Goal: Transaction & Acquisition: Subscribe to service/newsletter

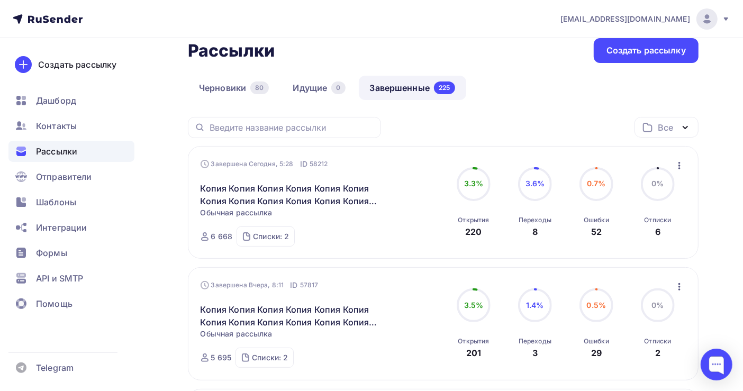
scroll to position [70, 0]
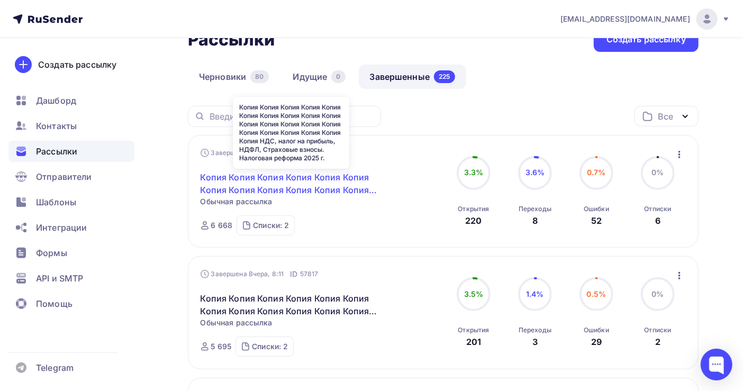
click at [287, 173] on link "Копия Копия Копия Копия Копия Копия Копия Копия Копия Копия Копия Копия Копия К…" at bounding box center [290, 183] width 181 height 25
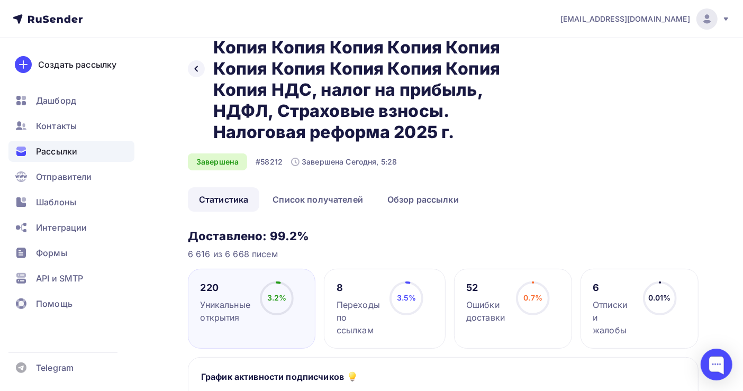
scroll to position [141, 0]
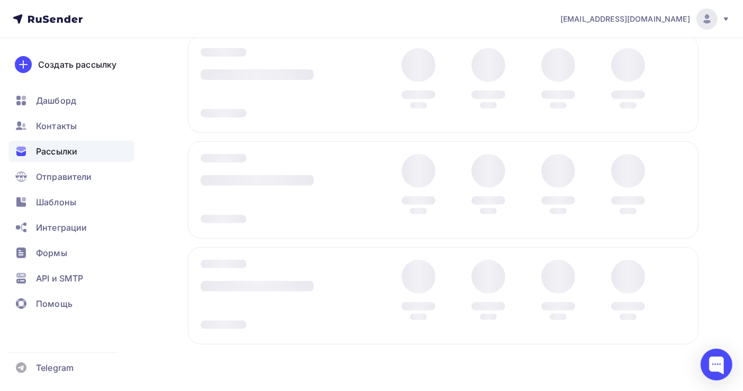
scroll to position [70, 0]
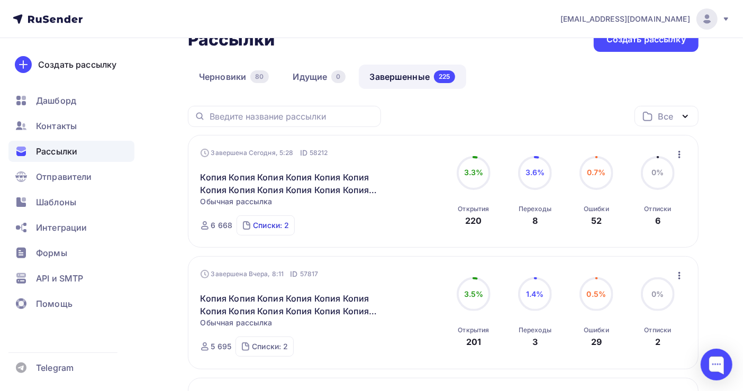
click at [258, 225] on div "Списки: 2" at bounding box center [271, 225] width 36 height 11
click at [59, 130] on span "Контакты" at bounding box center [56, 126] width 41 height 13
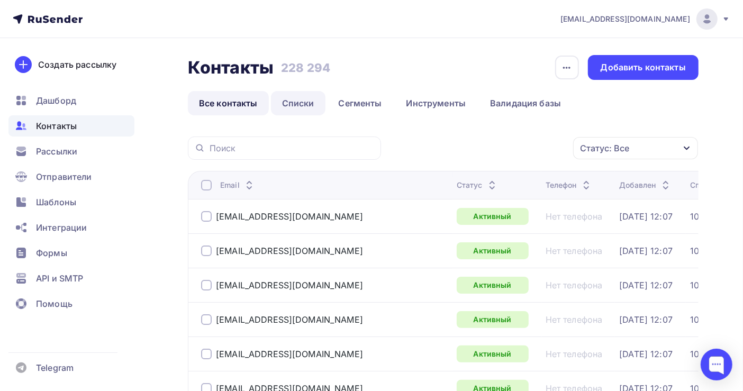
click at [295, 98] on link "Списки" at bounding box center [298, 103] width 54 height 24
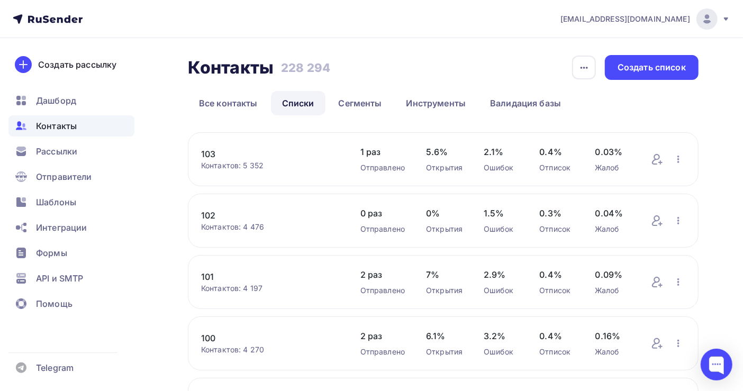
click at [205, 216] on link "102" at bounding box center [270, 215] width 138 height 13
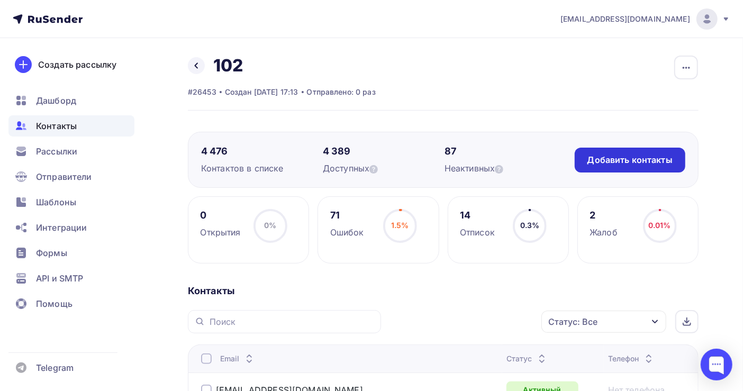
click at [606, 167] on div "Добавить контакты" at bounding box center [629, 160] width 111 height 25
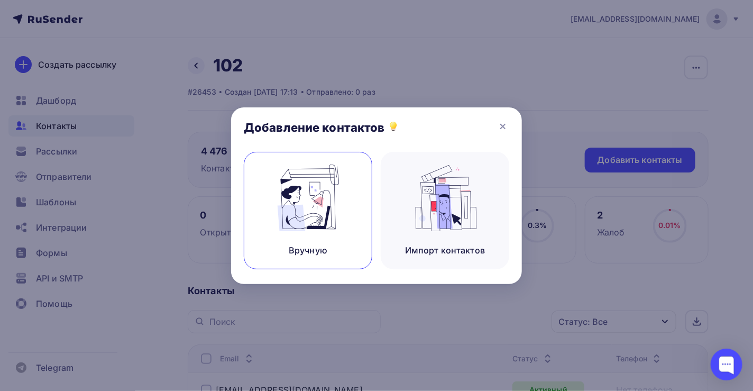
click at [332, 205] on img at bounding box center [308, 198] width 71 height 67
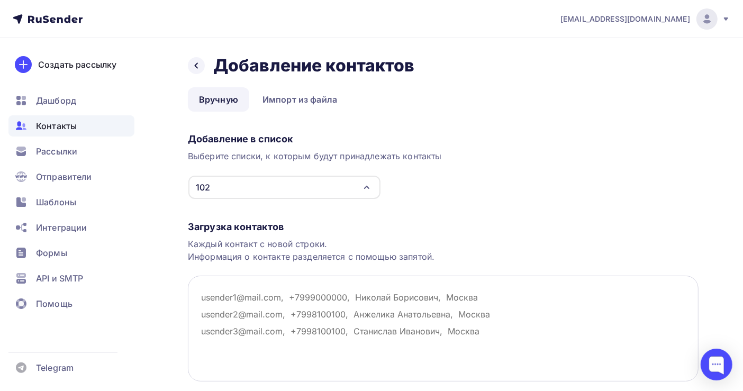
paste textarea "zao-sot@yandex.ru zao.dcv.pvrr@yandex.ru zao_resurs@rikt.ru zaoswep@yandex.ru z…"
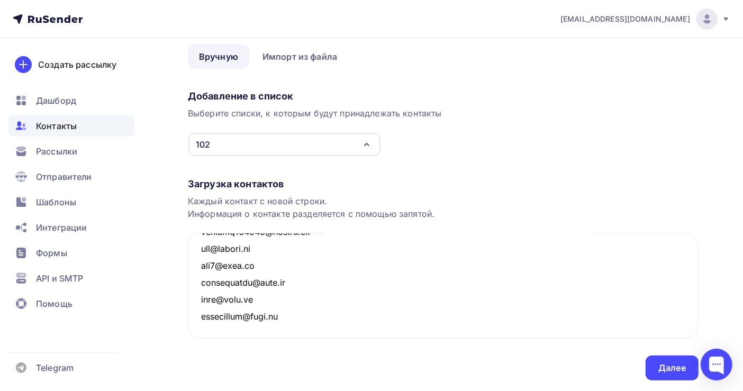
scroll to position [74, 0]
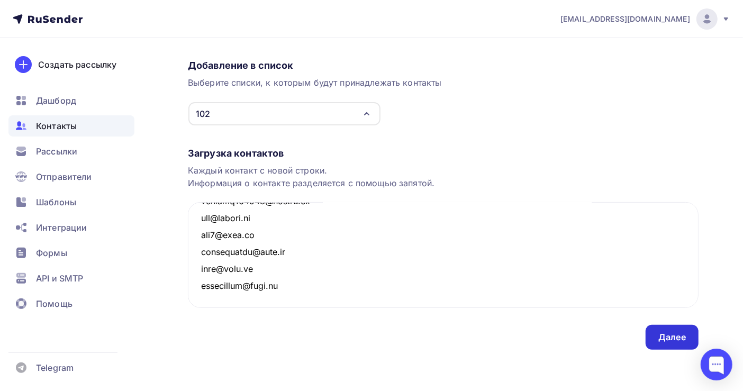
type textarea "zao-sot@yandex.ru zao.dcv.pvrr@yandex.ru zao_resurs@rikt.ru zaoswep@yandex.ru z…"
click at [665, 334] on div "Далее" at bounding box center [672, 337] width 28 height 12
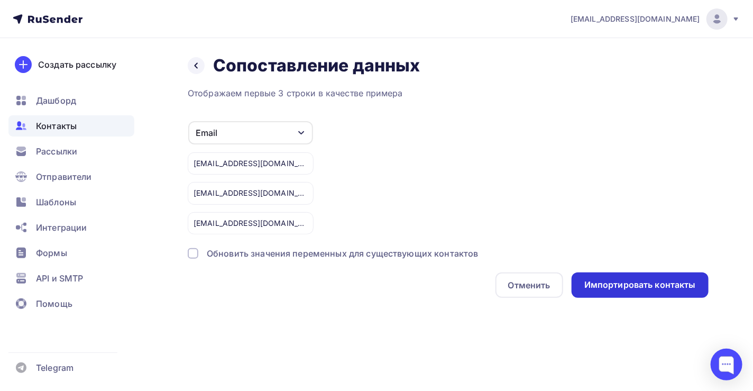
click at [624, 276] on div "Импортировать контакты" at bounding box center [640, 284] width 137 height 25
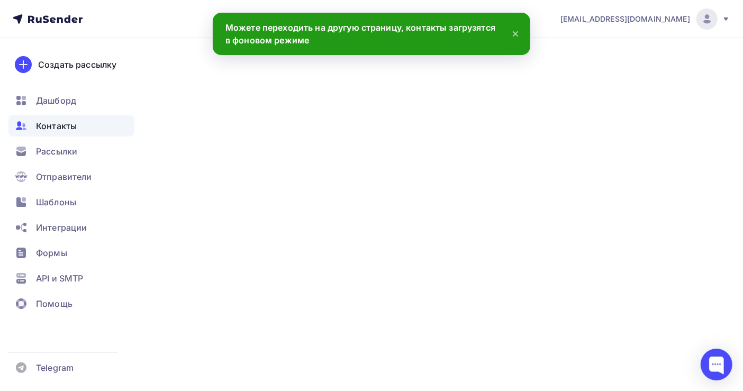
scroll to position [51907, 0]
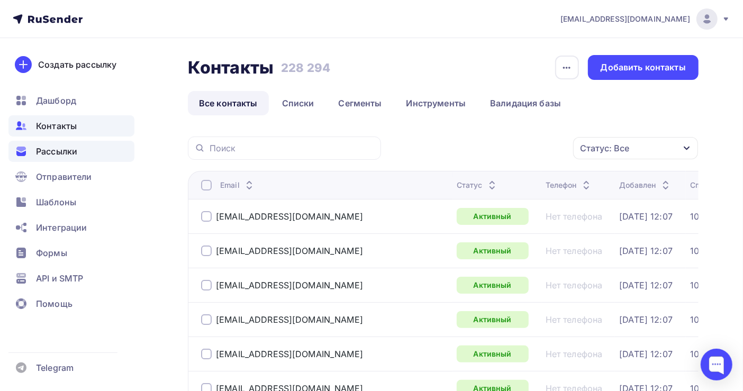
click at [62, 147] on span "Рассылки" at bounding box center [56, 151] width 41 height 13
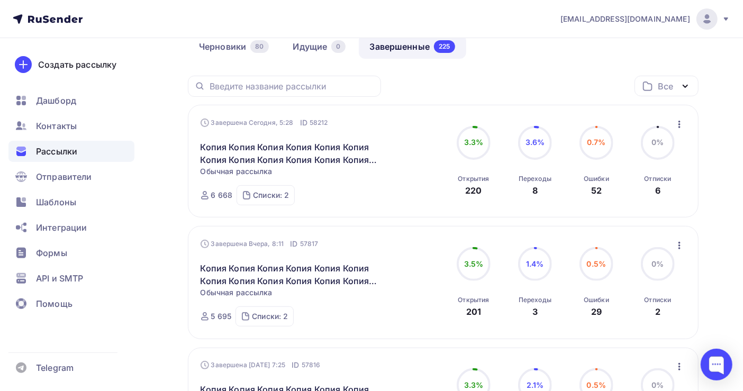
scroll to position [70, 0]
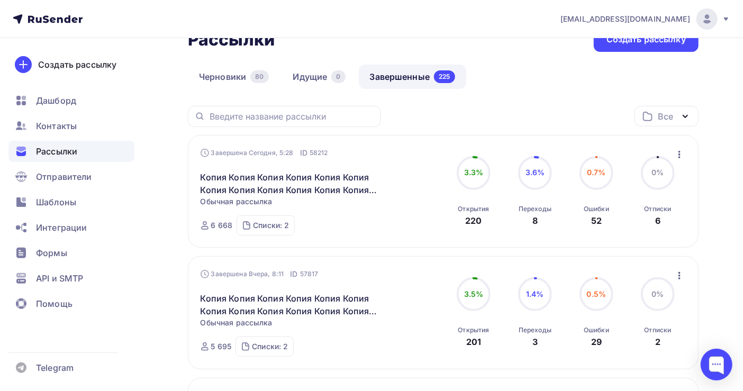
click at [678, 151] on icon "button" at bounding box center [679, 154] width 13 height 13
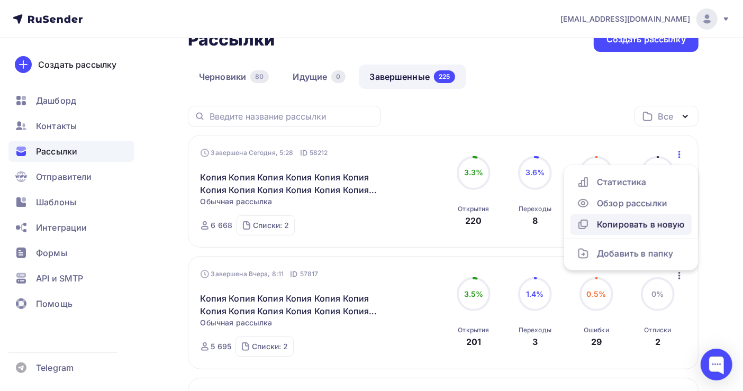
click at [623, 224] on div "Копировать в новую" at bounding box center [631, 224] width 108 height 13
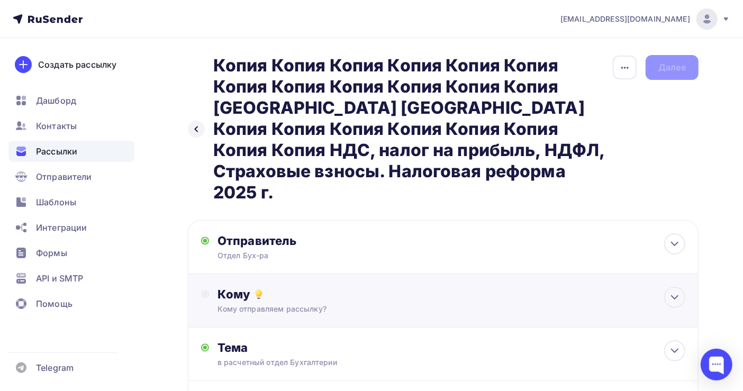
click at [259, 304] on div "Кому отправляем рассылку?" at bounding box center [427, 309] width 421 height 11
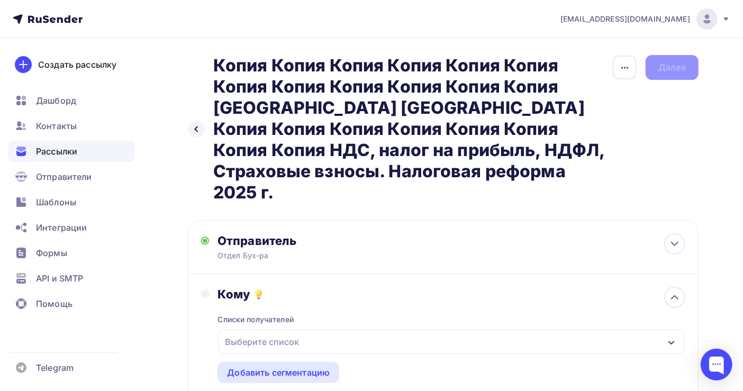
click at [259, 332] on div "Выберите список" at bounding box center [262, 341] width 83 height 19
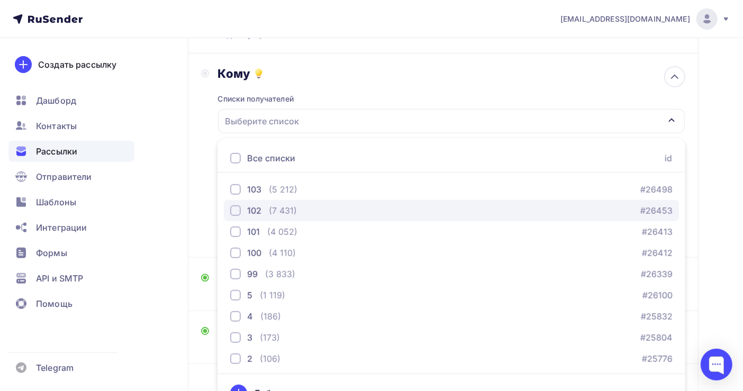
click at [299, 204] on div "102 (7 431) #26453" at bounding box center [451, 210] width 442 height 13
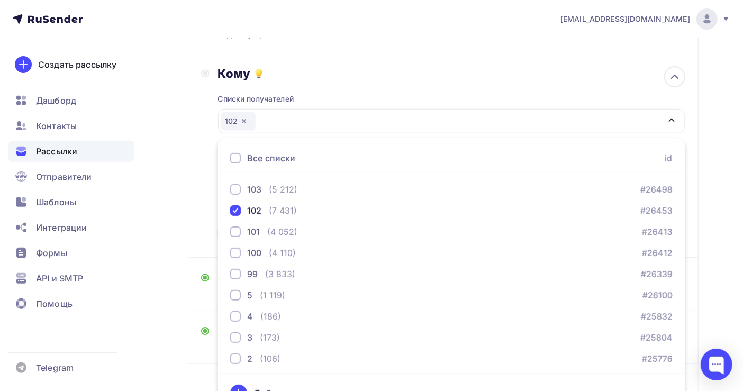
click at [710, 172] on div "Назад Копия Копия Копия Копия Копия Копия Копия Копия Копия Копия Копия Копия К…" at bounding box center [371, 152] width 743 height 668
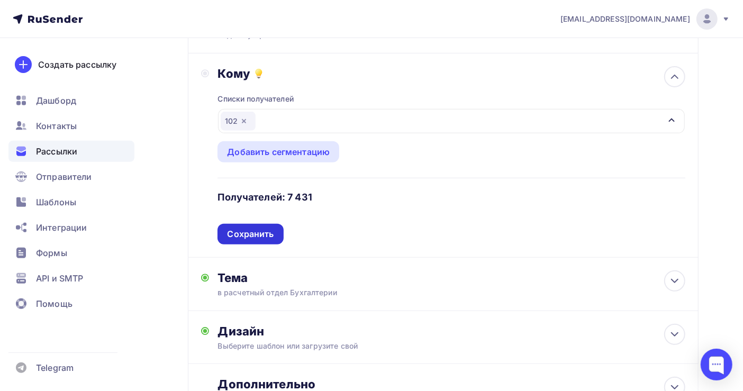
click at [246, 228] on div "Сохранить" at bounding box center [250, 234] width 47 height 12
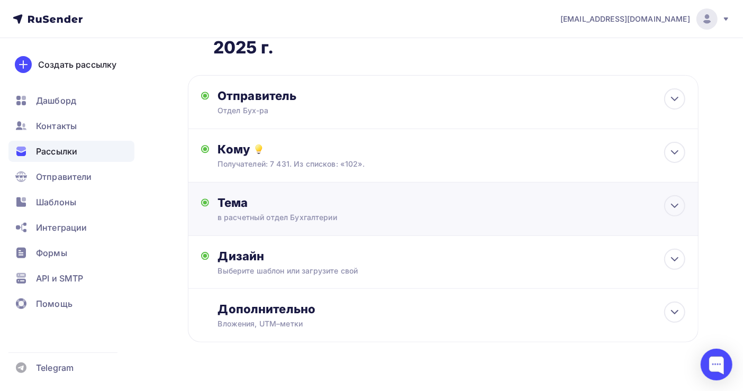
scroll to position [144, 0]
click at [308, 266] on div "Выберите шаблон или загрузите свой" at bounding box center [427, 271] width 421 height 11
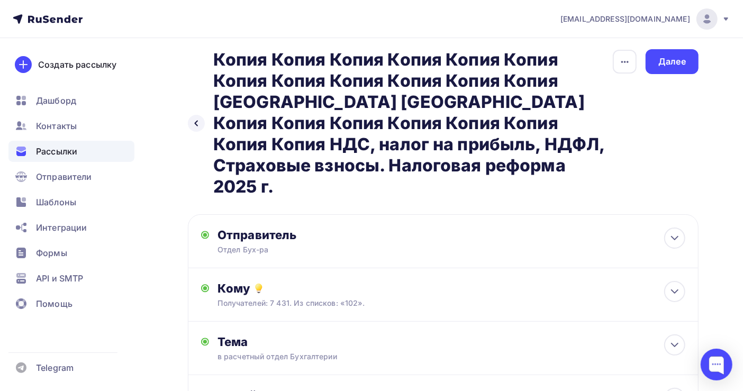
scroll to position [0, 0]
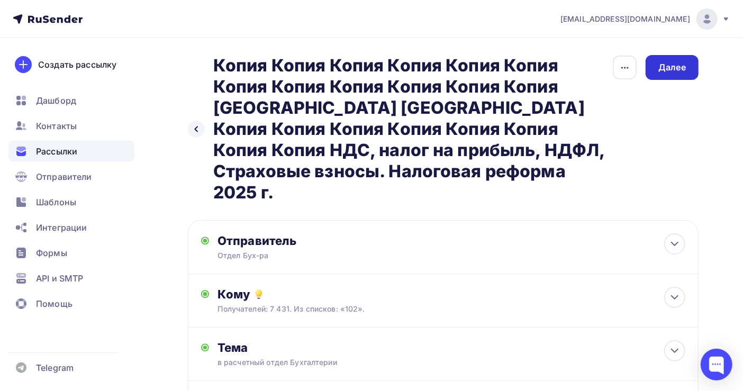
click at [666, 65] on div "Далее" at bounding box center [672, 67] width 28 height 12
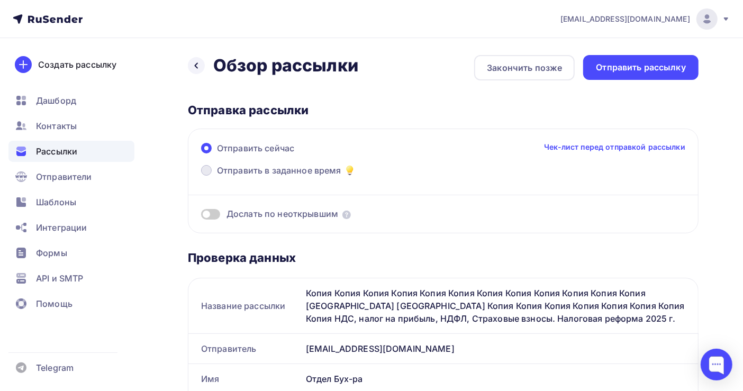
click at [278, 164] on span "Отправить в заданное время" at bounding box center [279, 170] width 124 height 13
click at [217, 177] on input "Отправить в заданное время" at bounding box center [217, 177] width 0 height 0
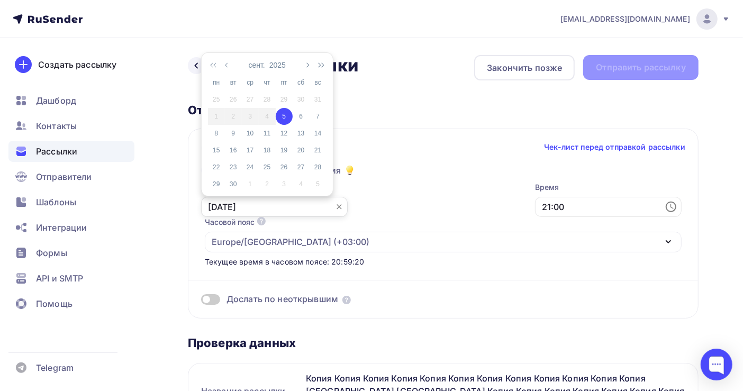
click at [245, 204] on input "[DATE]" at bounding box center [274, 207] width 147 height 20
click at [301, 119] on div "6" at bounding box center [301, 117] width 17 height 10
type input "[DATE]"
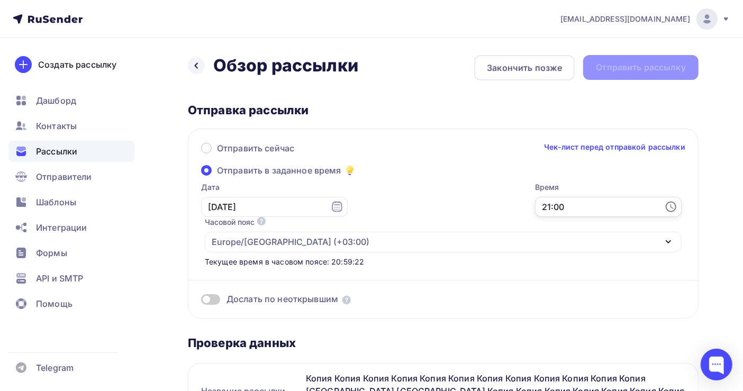
click at [535, 205] on input "21:00" at bounding box center [608, 207] width 147 height 20
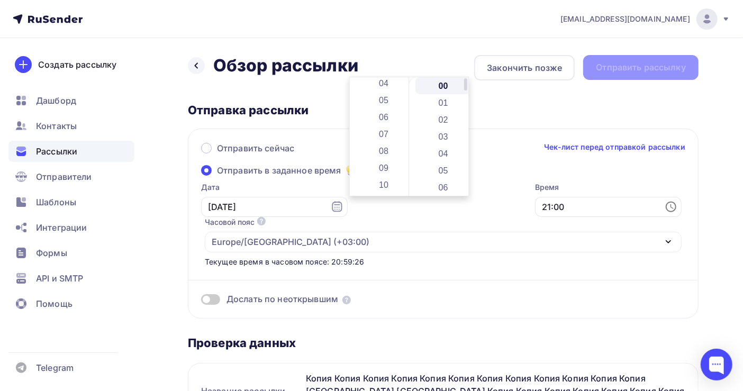
drag, startPoint x: 387, startPoint y: 114, endPoint x: 412, endPoint y: 144, distance: 39.8
click at [387, 114] on li "06" at bounding box center [384, 116] width 57 height 17
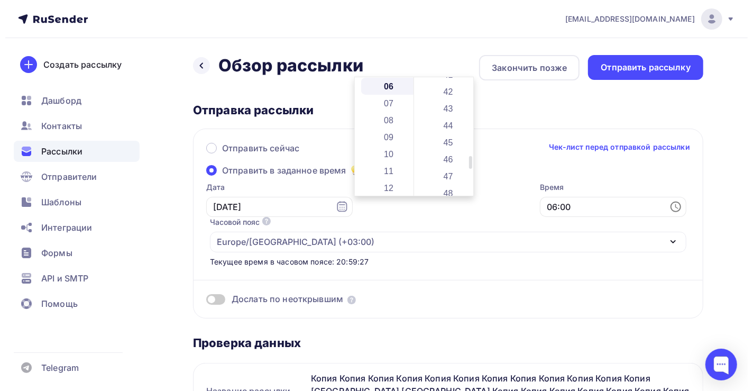
scroll to position [998, 0]
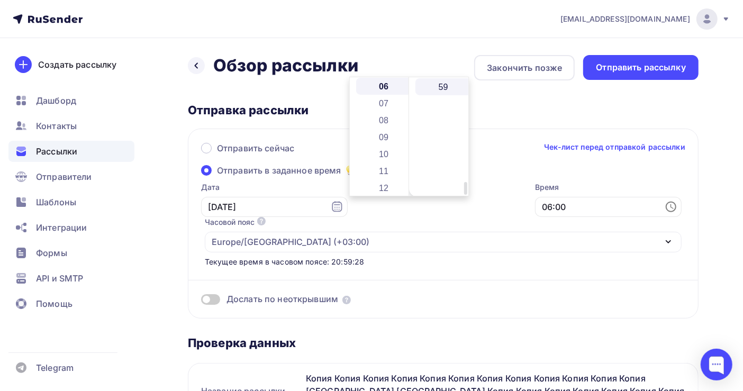
click at [437, 87] on li "59" at bounding box center [443, 86] width 57 height 17
type input "06:59"
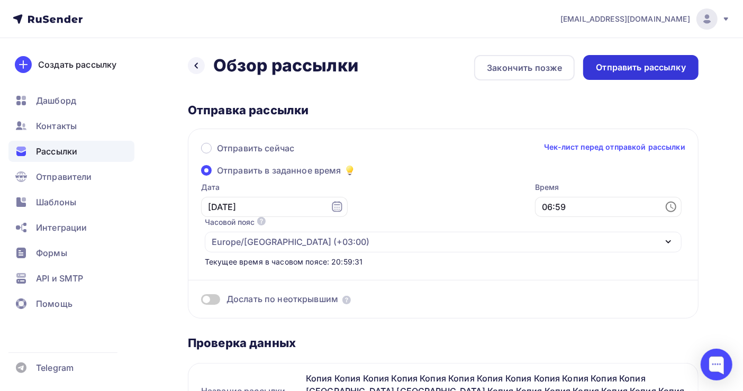
click at [638, 65] on div "Отправить рассылку" at bounding box center [641, 67] width 90 height 12
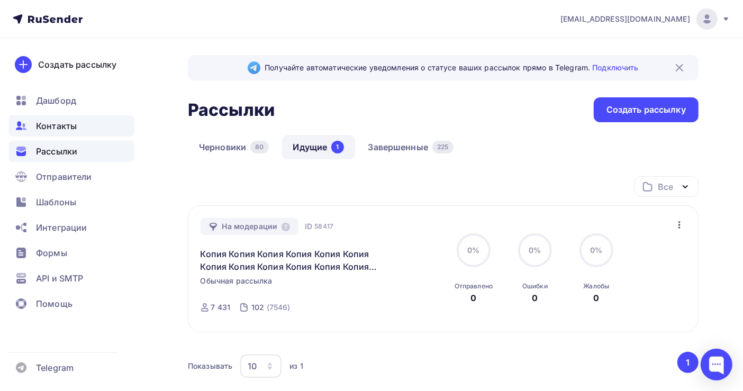
click at [55, 120] on span "Контакты" at bounding box center [56, 126] width 41 height 13
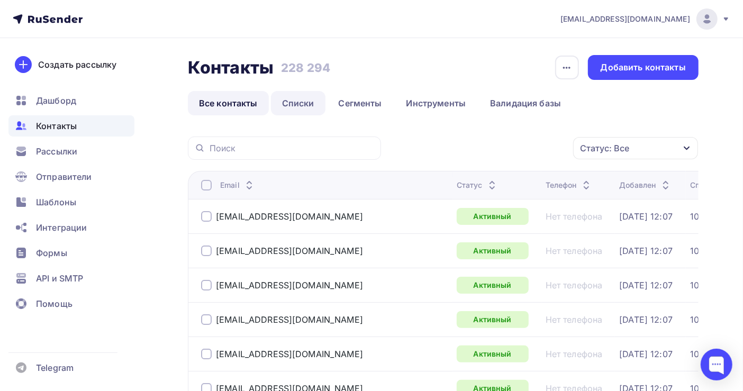
click at [318, 105] on link "Списки" at bounding box center [298, 103] width 54 height 24
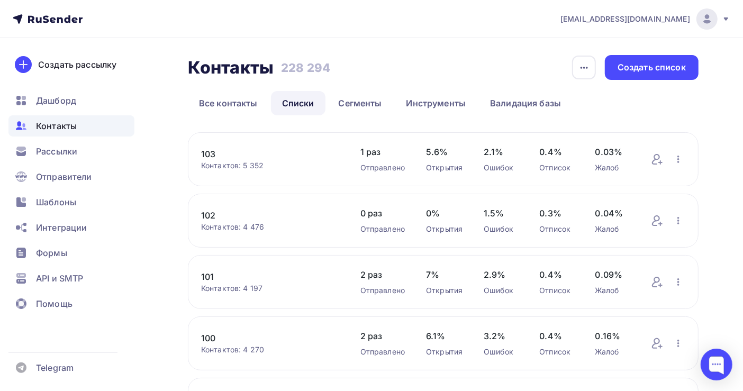
click at [226, 227] on div "Контактов: 4 476" at bounding box center [270, 227] width 138 height 11
click at [207, 214] on link "102" at bounding box center [270, 215] width 138 height 13
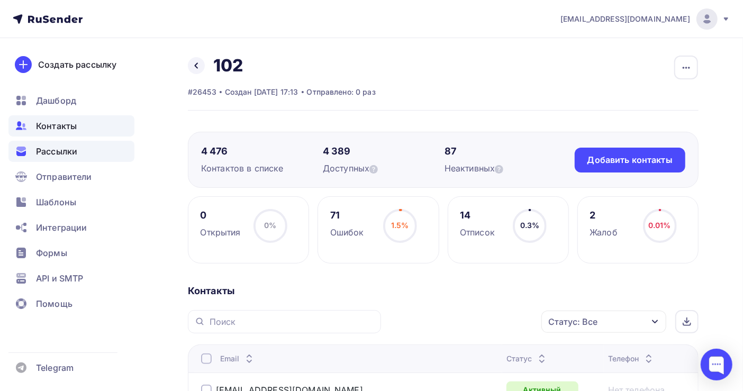
click at [57, 154] on span "Рассылки" at bounding box center [56, 151] width 41 height 13
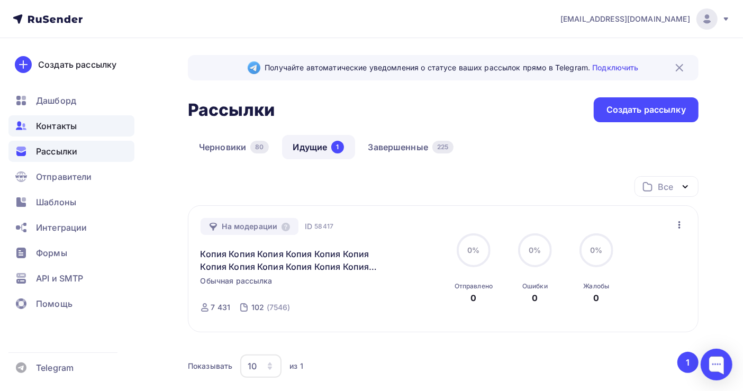
click at [41, 126] on span "Контакты" at bounding box center [56, 126] width 41 height 13
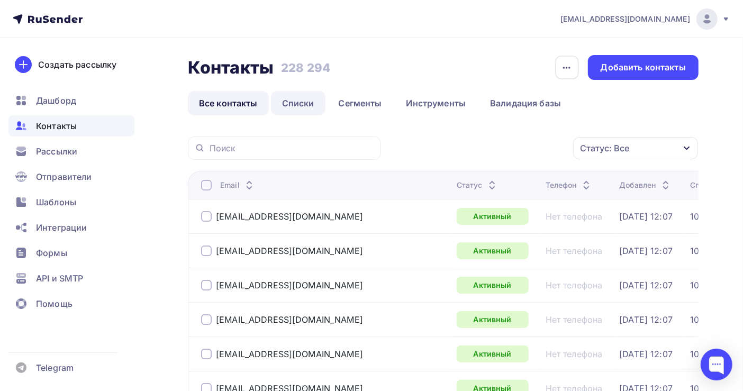
click at [306, 104] on link "Списки" at bounding box center [298, 103] width 54 height 24
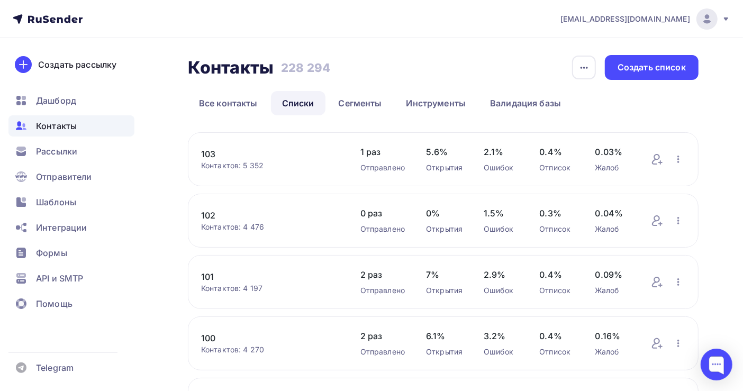
click at [206, 213] on link "102" at bounding box center [270, 215] width 138 height 13
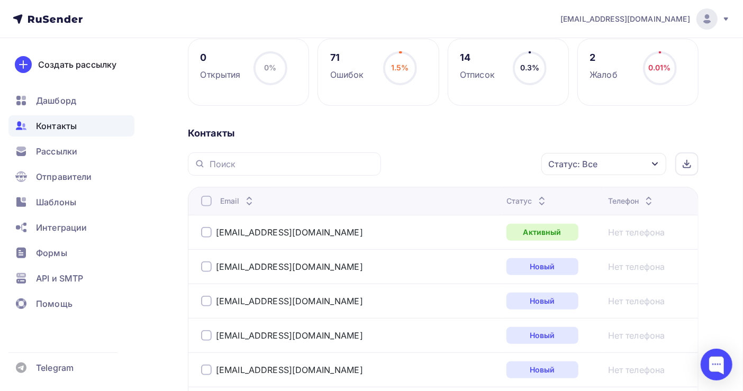
scroll to position [212, 0]
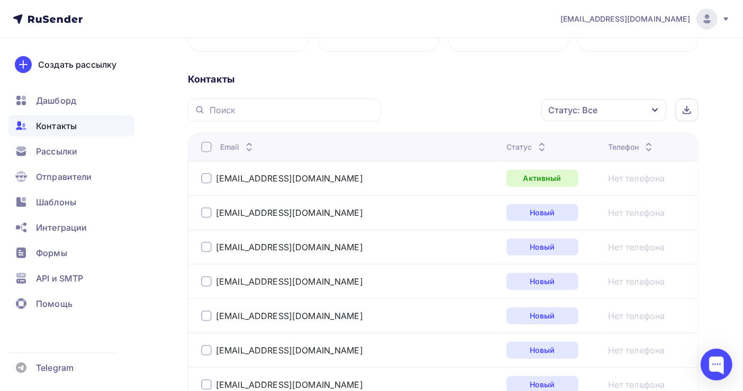
click at [54, 123] on span "Контакты" at bounding box center [56, 126] width 41 height 13
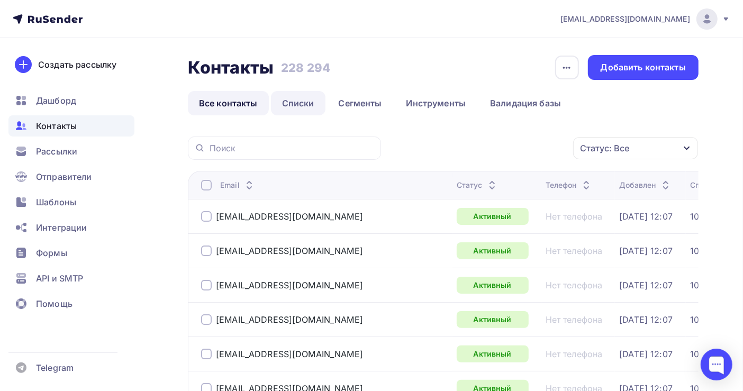
click at [300, 104] on link "Списки" at bounding box center [298, 103] width 54 height 24
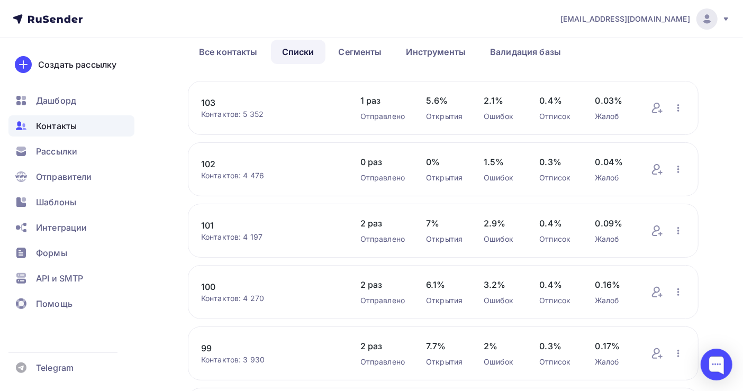
scroll to position [70, 0]
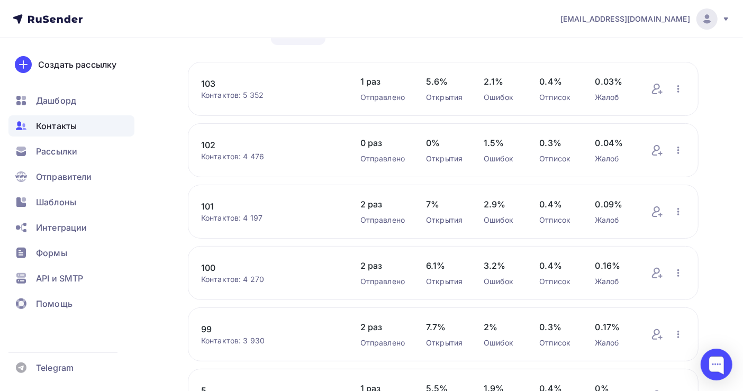
click at [207, 328] on link "99" at bounding box center [270, 329] width 138 height 13
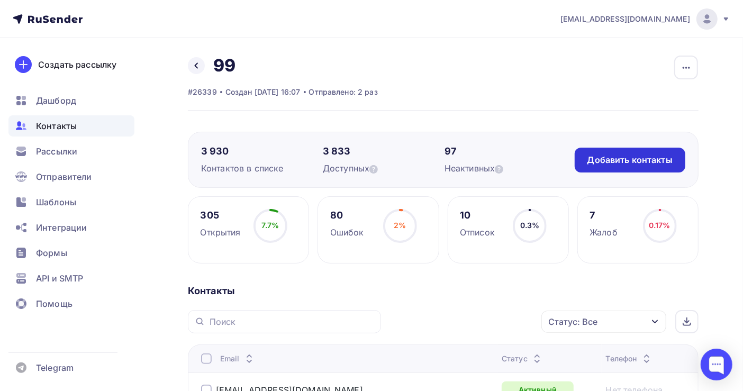
click at [599, 163] on div "Добавить контакты" at bounding box center [629, 160] width 85 height 12
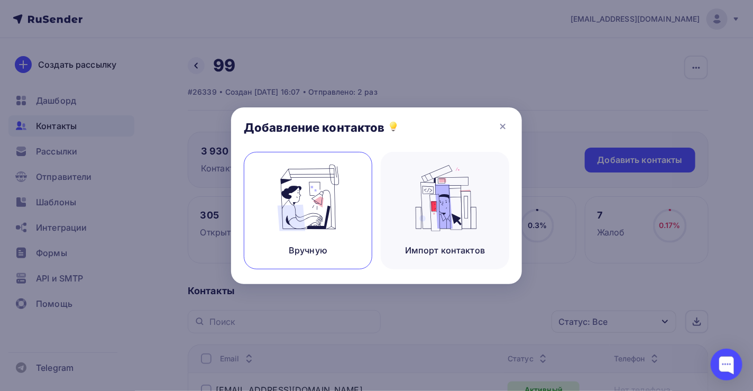
click at [311, 229] on img at bounding box center [308, 198] width 71 height 67
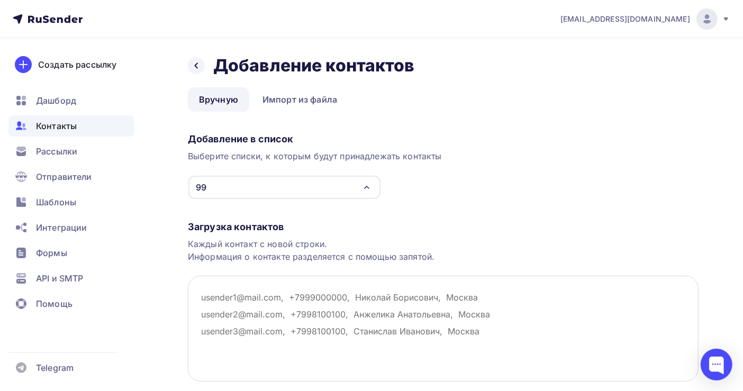
paste textarea "[EMAIL_ADDRESS][DOMAIN_NAME] [DOMAIN_NAME][EMAIL_ADDRESS][PERSON_NAME][DOMAIN_N…"
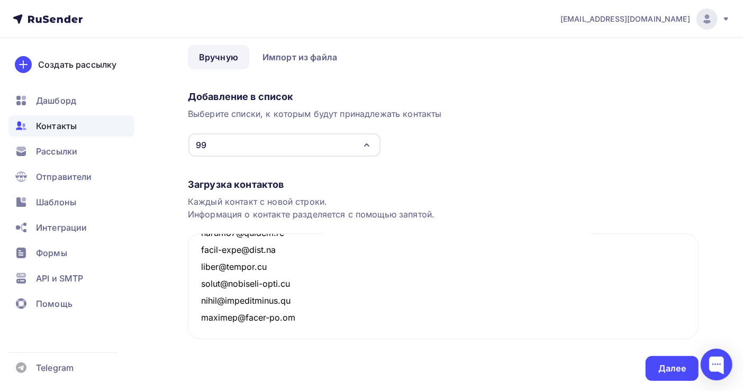
scroll to position [74, 0]
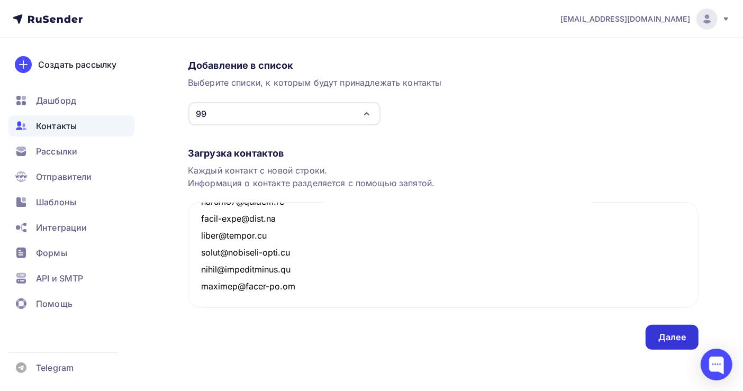
type textarea "[EMAIL_ADDRESS][DOMAIN_NAME] [DOMAIN_NAME][EMAIL_ADDRESS][PERSON_NAME][DOMAIN_N…"
click at [684, 339] on div "Далее" at bounding box center [672, 337] width 28 height 12
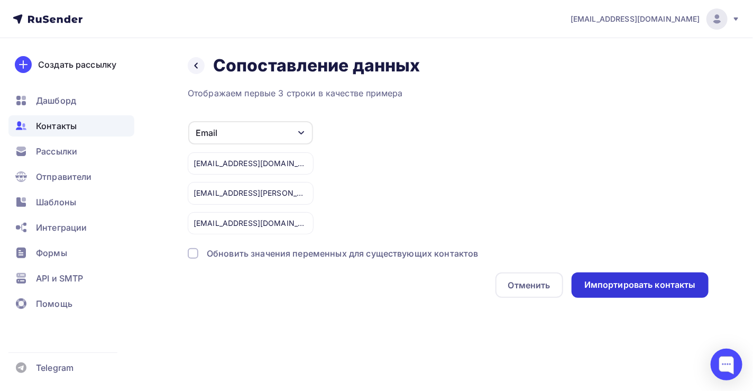
click at [633, 284] on div "Импортировать контакты" at bounding box center [640, 285] width 112 height 12
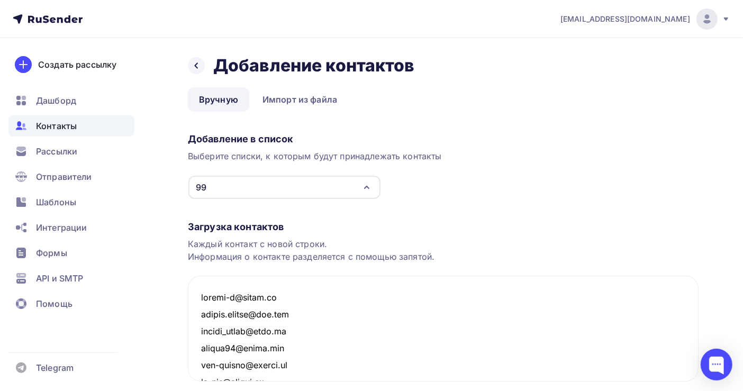
scroll to position [75319, 0]
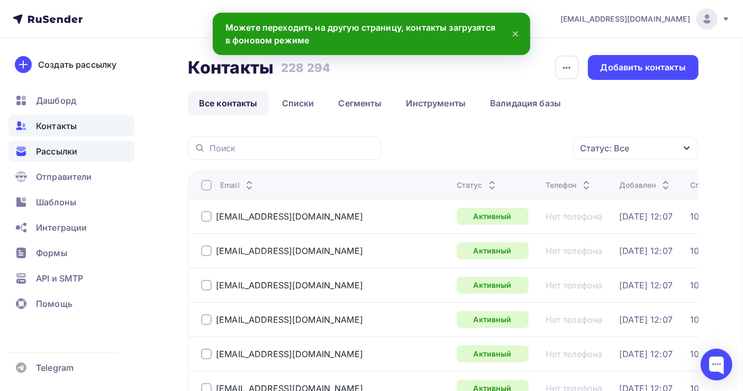
click at [64, 151] on span "Рассылки" at bounding box center [56, 151] width 41 height 13
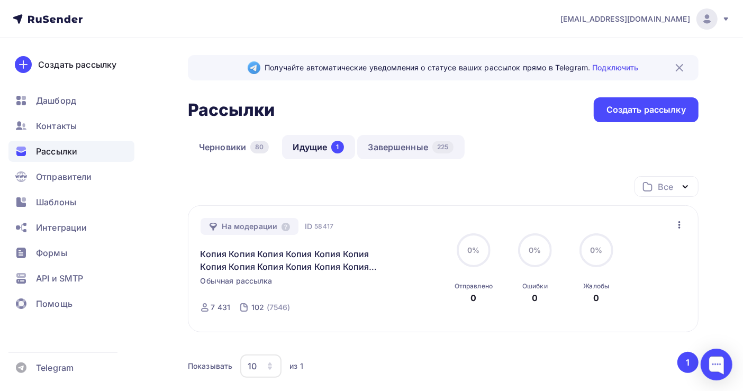
click at [385, 141] on link "Завершенные 225" at bounding box center [410, 147] width 107 height 24
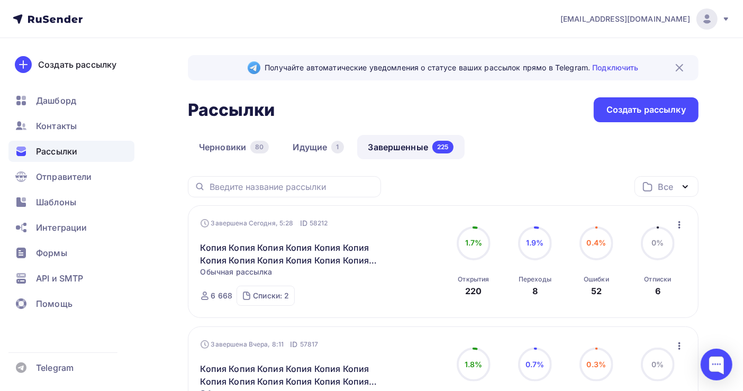
click at [677, 224] on icon "button" at bounding box center [679, 224] width 13 height 13
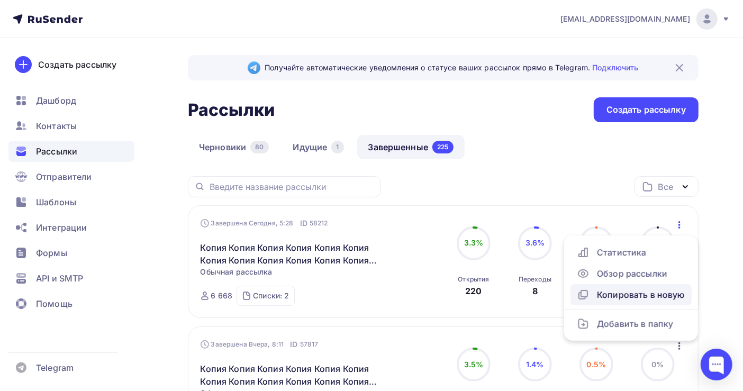
click at [654, 296] on div "Копировать в новую" at bounding box center [631, 294] width 108 height 13
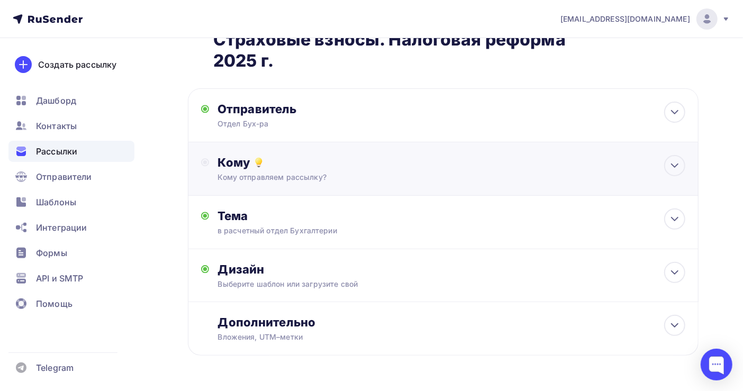
scroll to position [141, 0]
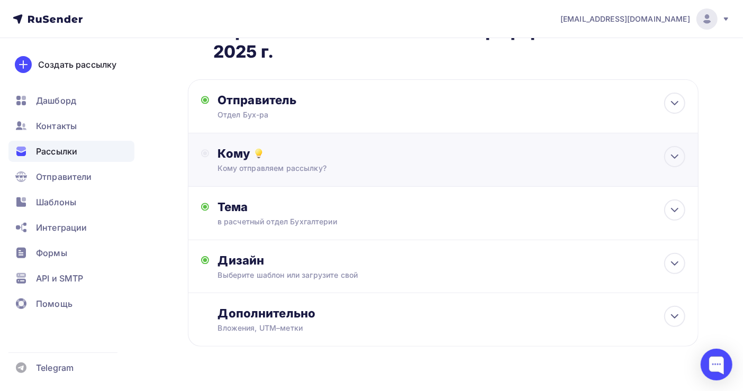
click at [280, 146] on div "Кому" at bounding box center [451, 153] width 468 height 15
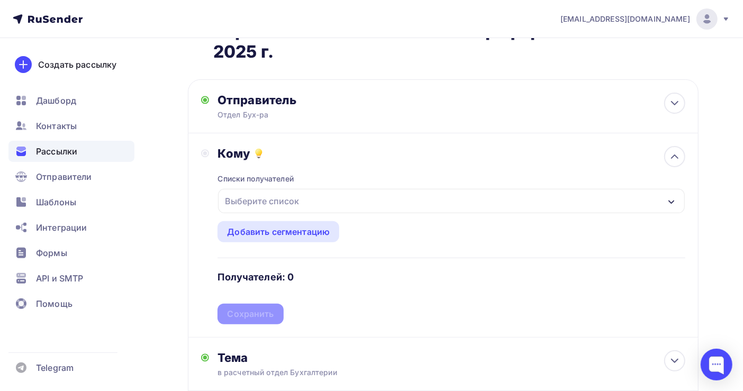
click at [282, 191] on div "Выберите список" at bounding box center [262, 200] width 83 height 19
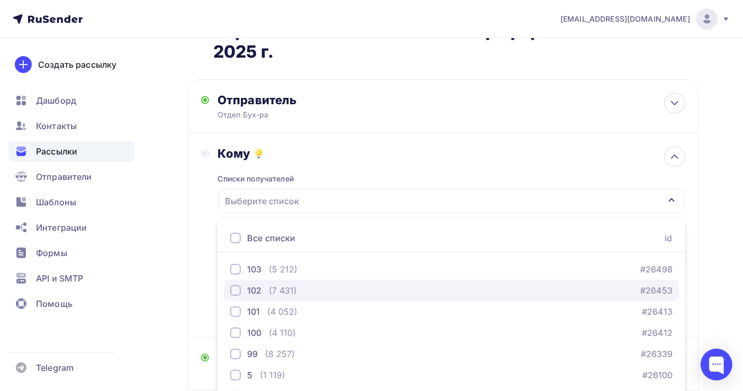
scroll to position [221, 0]
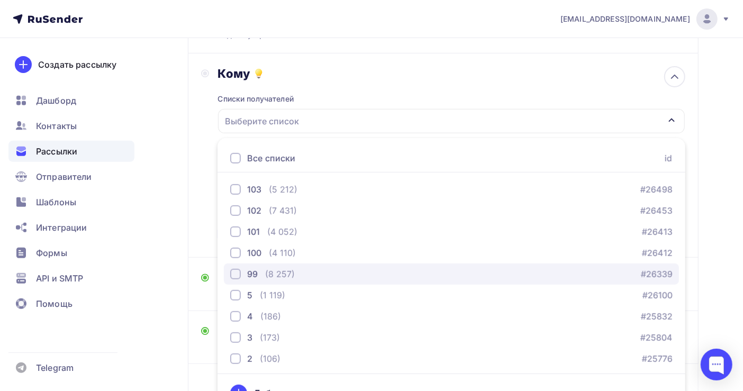
click at [304, 268] on div "99 (8 257) #26339" at bounding box center [451, 274] width 442 height 13
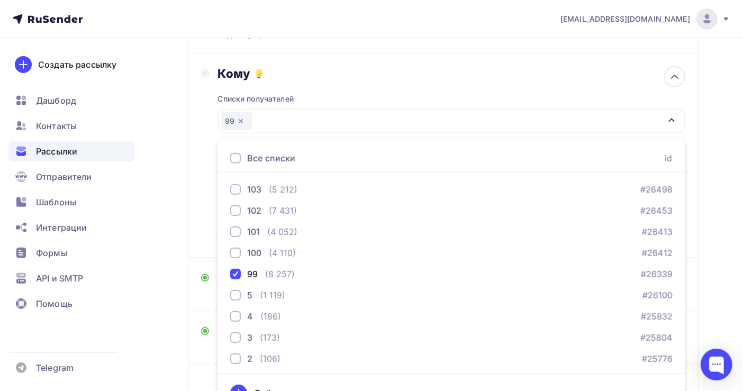
click at [724, 208] on div "Назад Копия Копия Копия Копия Копия Копия Копия Копия Копия Копия Копия Копия К…" at bounding box center [371, 152] width 743 height 668
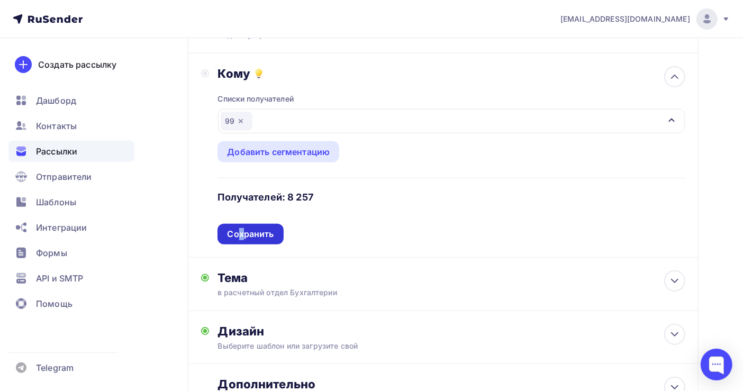
click at [242, 224] on div "Сохранить" at bounding box center [250, 234] width 66 height 21
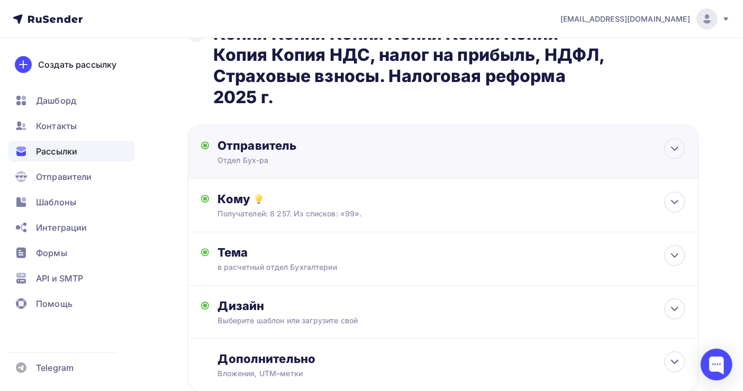
scroll to position [144, 0]
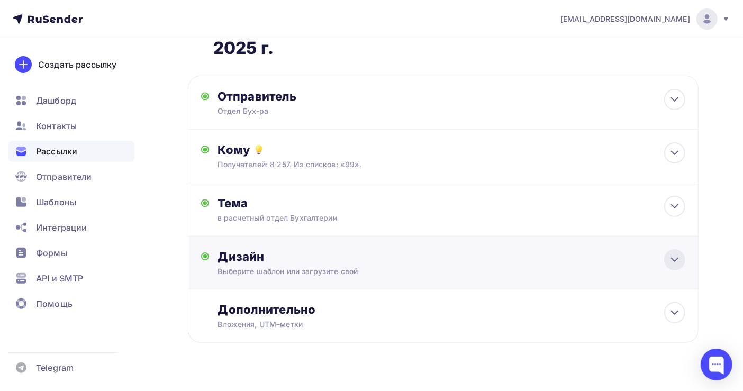
click at [670, 253] on icon at bounding box center [674, 259] width 13 height 13
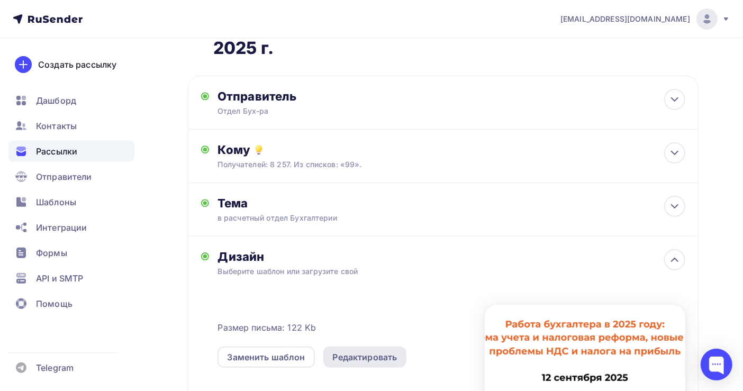
click at [348, 351] on div "Редактировать" at bounding box center [365, 357] width 65 height 13
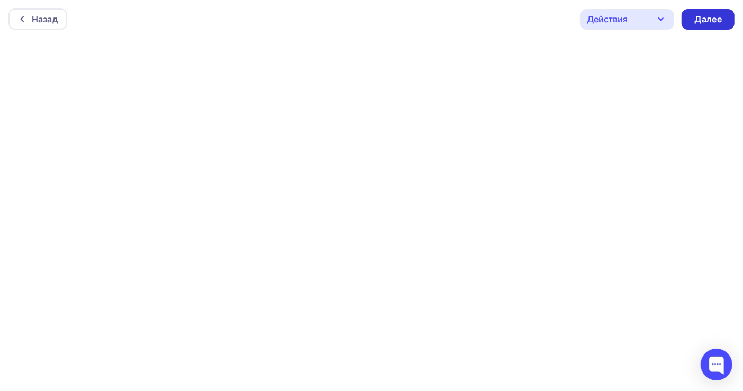
click at [708, 17] on div "Далее" at bounding box center [708, 19] width 28 height 12
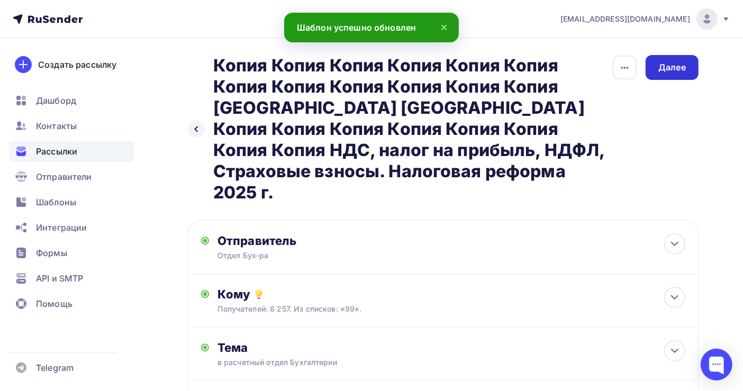
click at [662, 72] on div "Далее" at bounding box center [672, 67] width 28 height 12
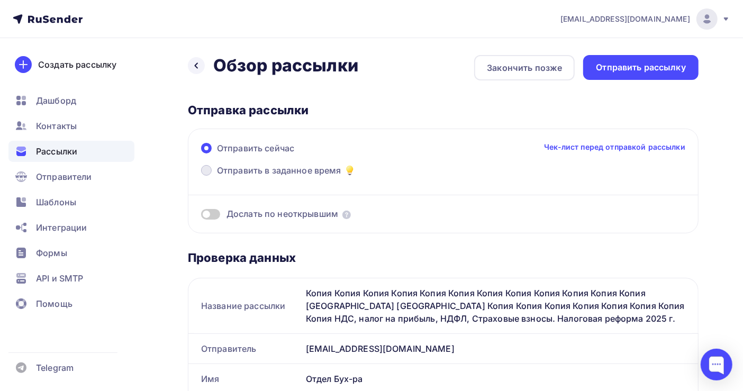
click at [253, 168] on span "Отправить в заданное время" at bounding box center [279, 170] width 124 height 13
click at [217, 177] on input "Отправить в заданное время" at bounding box center [217, 177] width 0 height 0
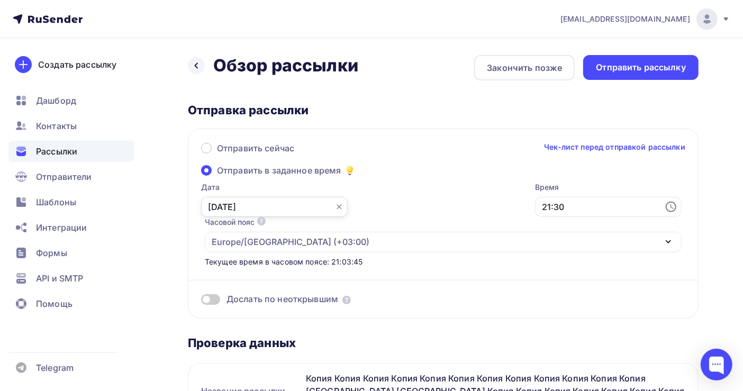
click at [238, 203] on input "[DATE]" at bounding box center [274, 207] width 147 height 20
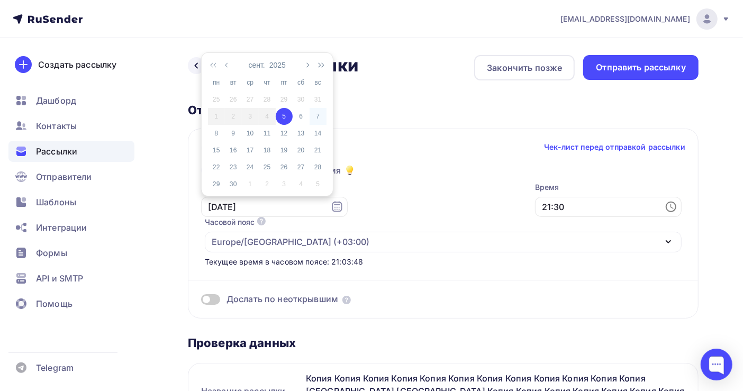
click at [317, 117] on div "7" at bounding box center [317, 117] width 17 height 10
type input "[DATE]"
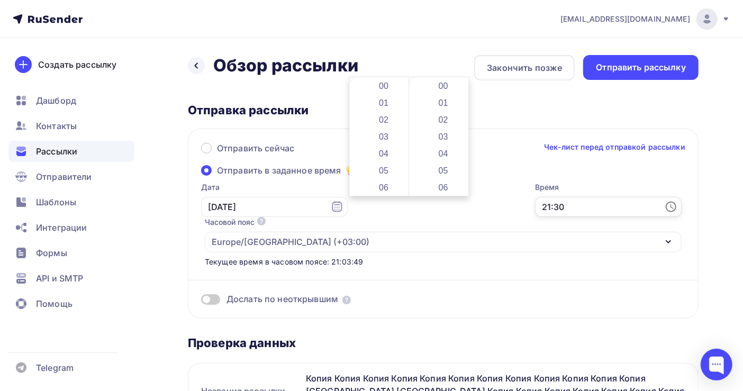
click at [535, 206] on input "21:30" at bounding box center [608, 207] width 147 height 20
click at [389, 132] on li "07" at bounding box center [384, 133] width 57 height 17
click at [435, 144] on li "46" at bounding box center [443, 144] width 57 height 17
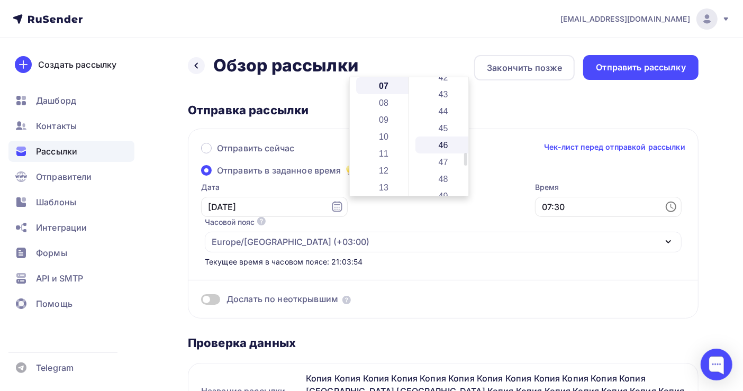
type input "07:46"
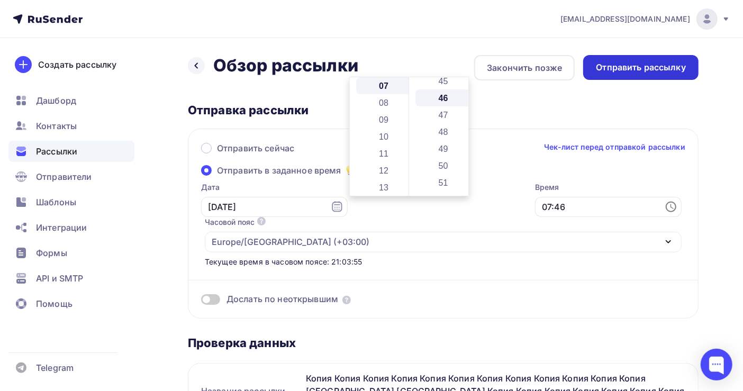
scroll to position [779, 0]
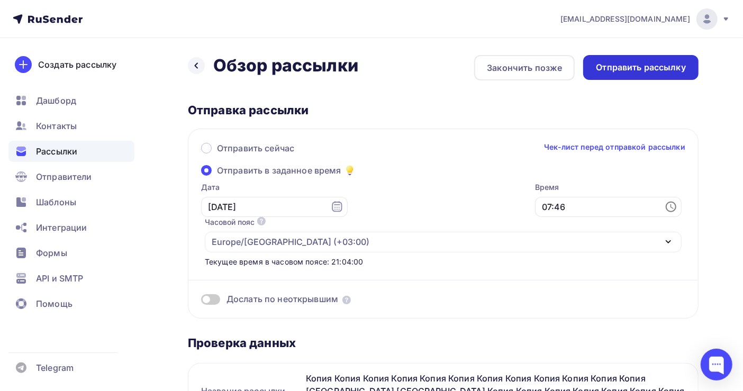
click at [644, 71] on div "Отправить рассылку" at bounding box center [641, 67] width 90 height 12
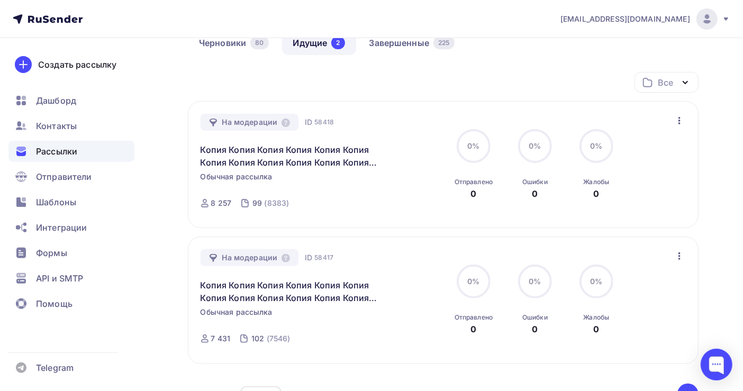
scroll to position [141, 0]
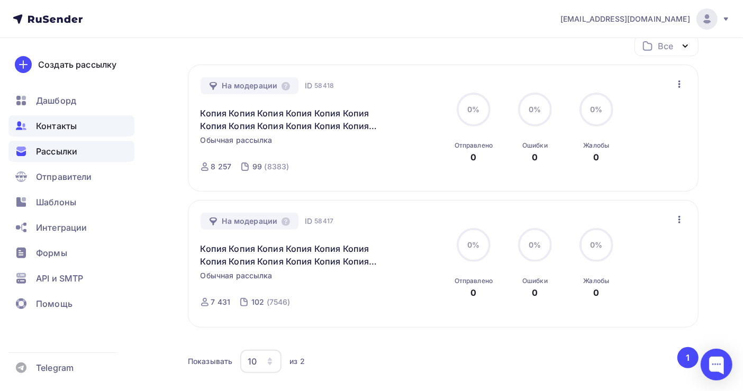
click at [52, 125] on span "Контакты" at bounding box center [56, 126] width 41 height 13
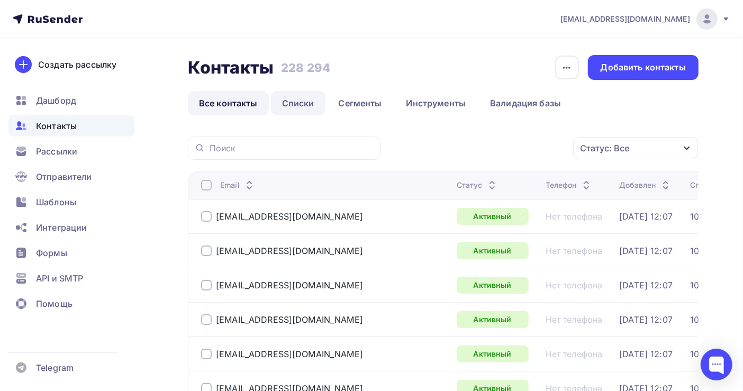
click at [297, 97] on link "Списки" at bounding box center [298, 103] width 54 height 24
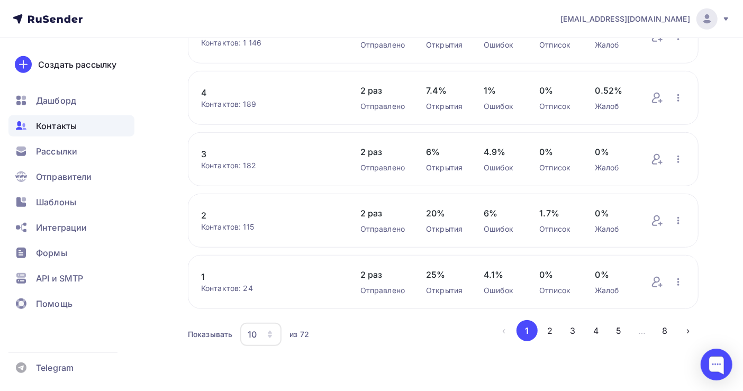
scroll to position [434, 0]
click at [548, 331] on button "2" at bounding box center [549, 330] width 21 height 21
click at [205, 151] on link "90" at bounding box center [270, 154] width 138 height 13
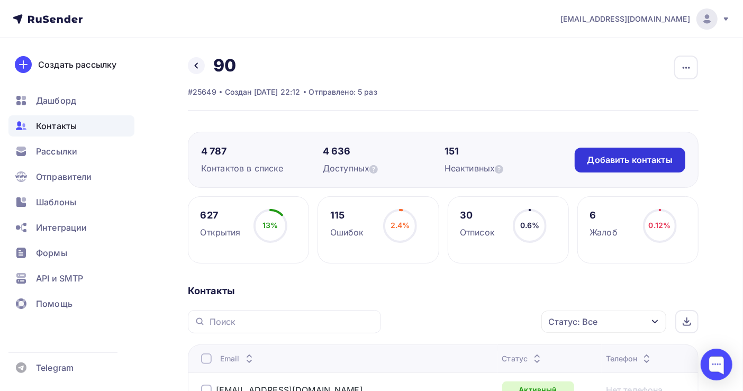
click at [605, 157] on div "Добавить контакты" at bounding box center [629, 160] width 85 height 12
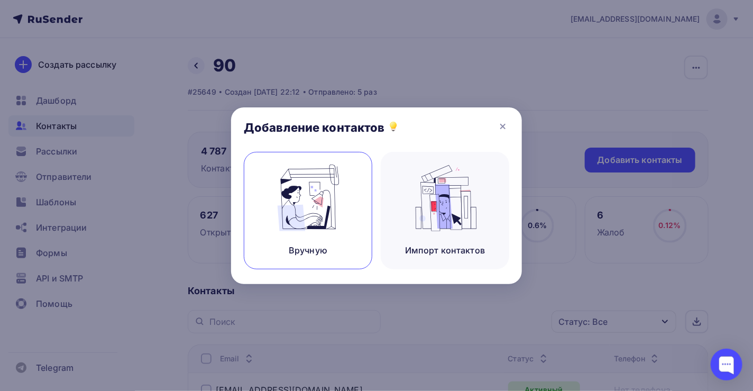
click at [334, 204] on img at bounding box center [308, 198] width 71 height 67
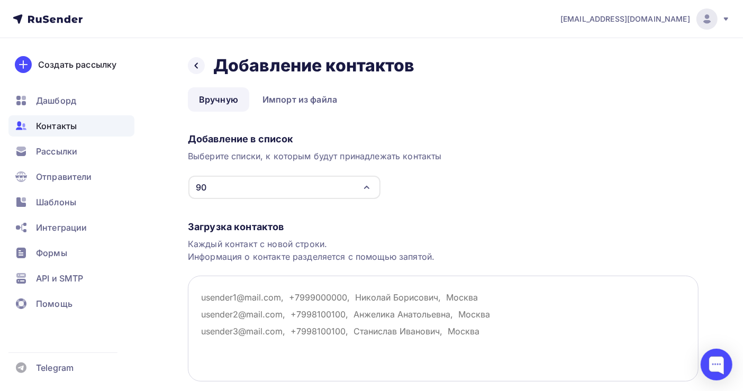
paste textarea "[EMAIL_ADDRESS][DOMAIN_NAME] [EMAIL_ADDRESS][DOMAIN_NAME] [EMAIL_ADDRESS][DOMAI…"
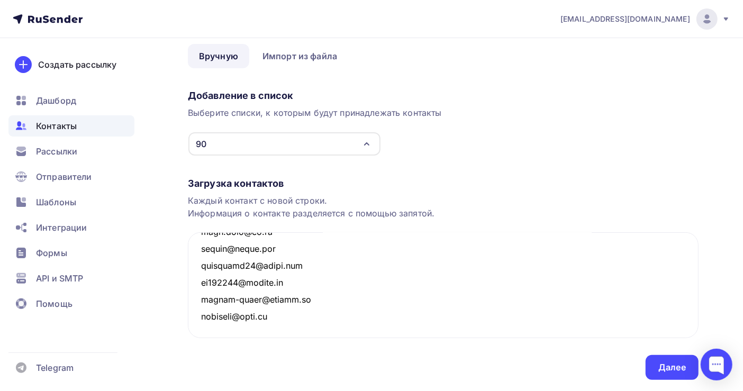
scroll to position [74, 0]
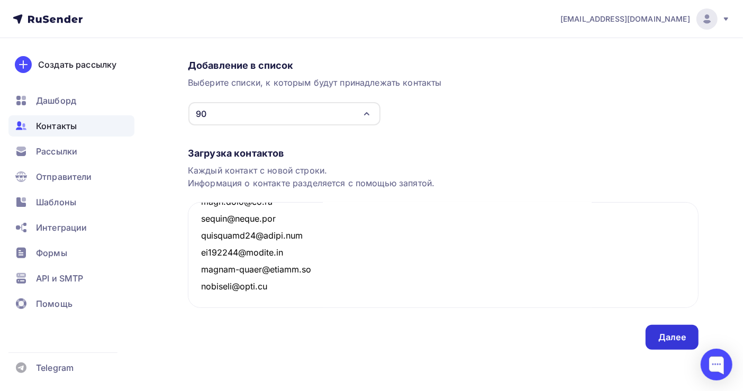
type textarea "[EMAIL_ADDRESS][DOMAIN_NAME] [EMAIL_ADDRESS][DOMAIN_NAME] [EMAIL_ADDRESS][DOMAI…"
click at [677, 342] on div "Далее" at bounding box center [672, 337] width 28 height 12
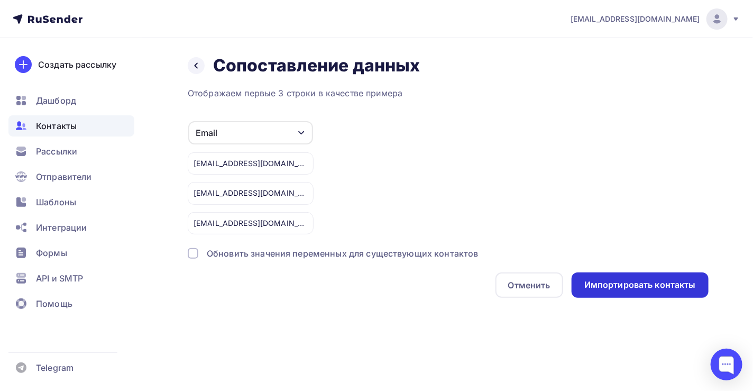
click at [674, 283] on div "Импортировать контакты" at bounding box center [640, 285] width 112 height 12
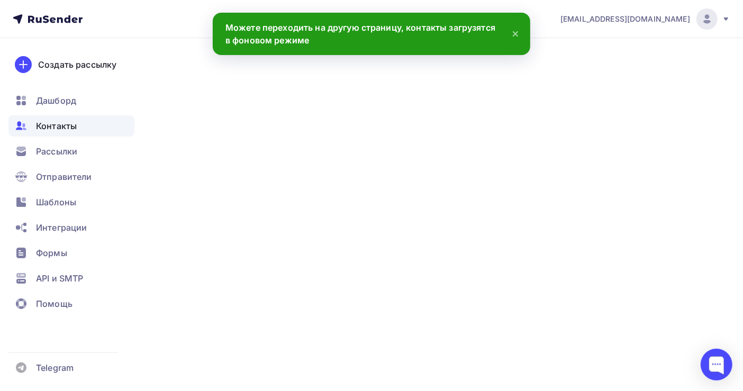
scroll to position [73795, 0]
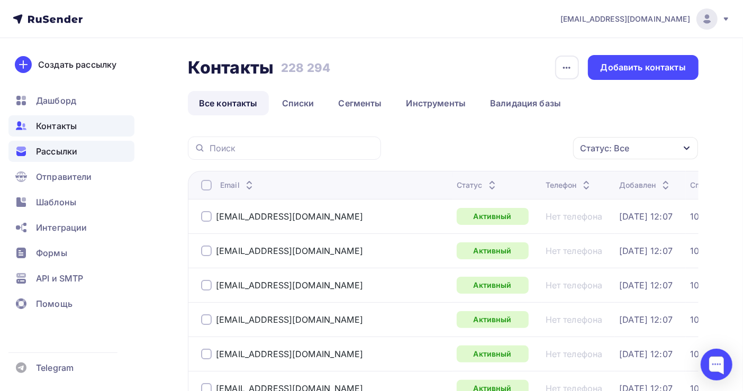
click at [75, 147] on span "Рассылки" at bounding box center [56, 151] width 41 height 13
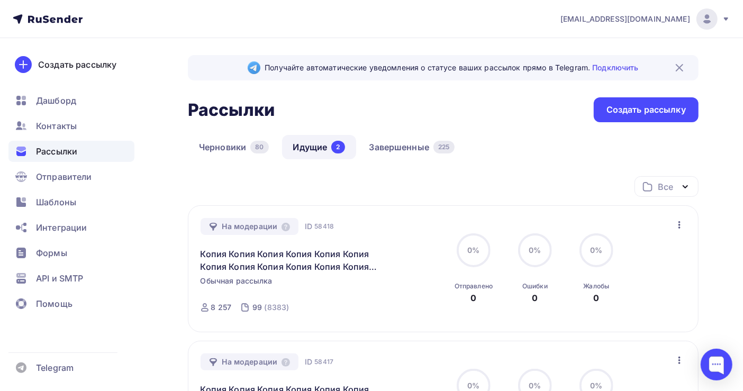
click at [681, 225] on icon "button" at bounding box center [679, 224] width 13 height 13
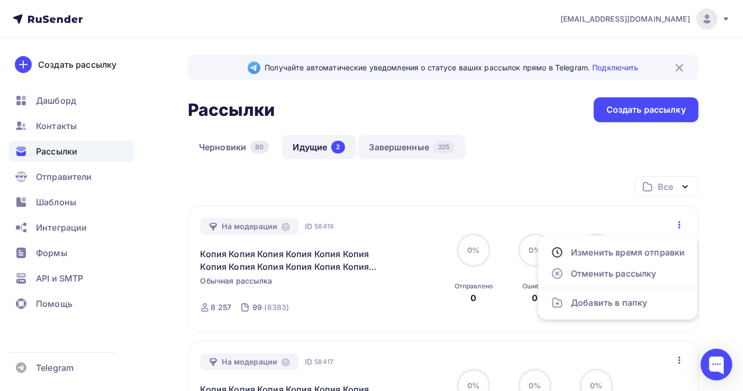
click at [400, 145] on link "Завершенные 225" at bounding box center [411, 147] width 107 height 24
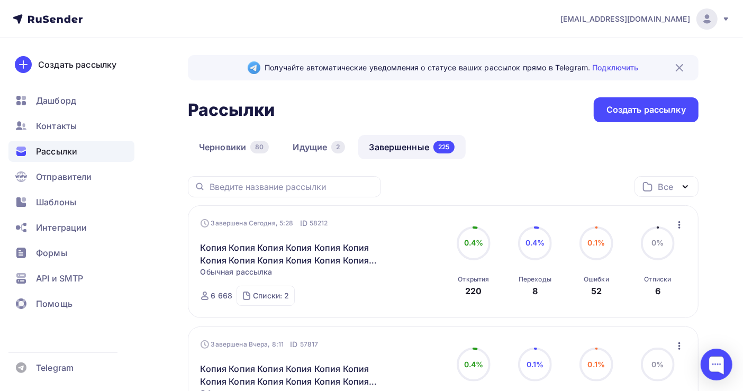
click at [680, 225] on icon "button" at bounding box center [679, 224] width 13 height 13
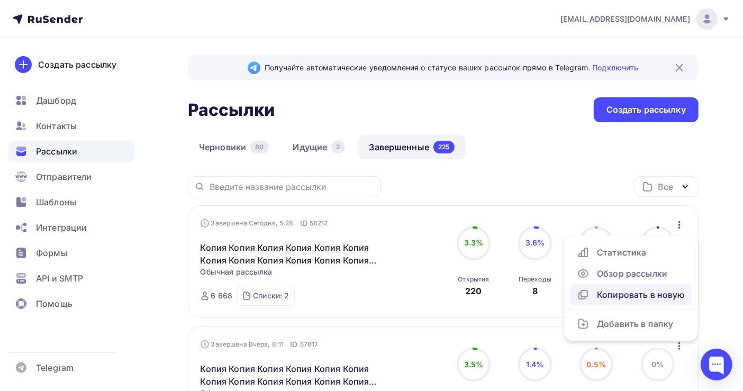
click at [630, 296] on div "Копировать в новую" at bounding box center [631, 294] width 108 height 13
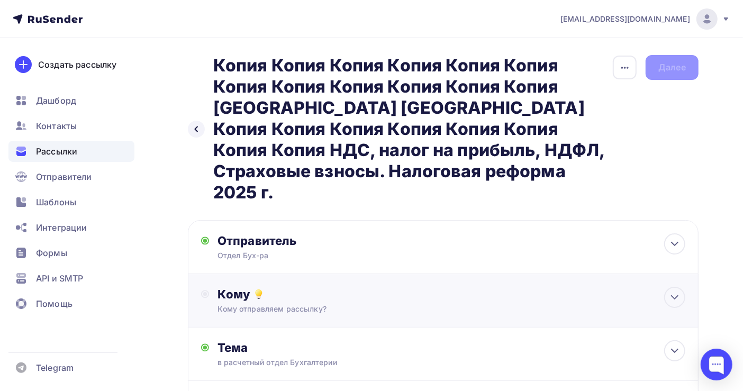
click at [307, 287] on div "Кому" at bounding box center [451, 294] width 468 height 15
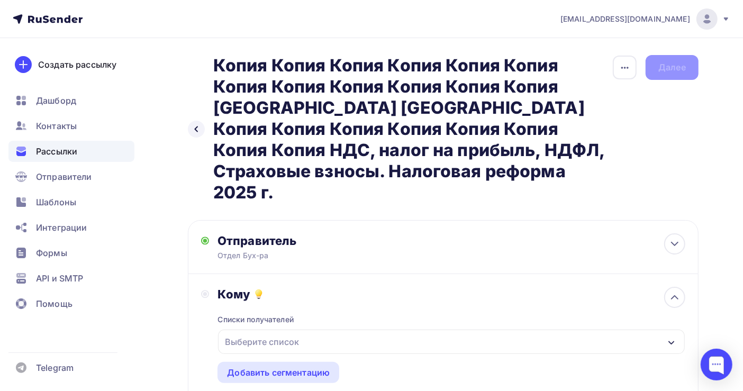
click at [280, 332] on div "Выберите список" at bounding box center [262, 341] width 83 height 19
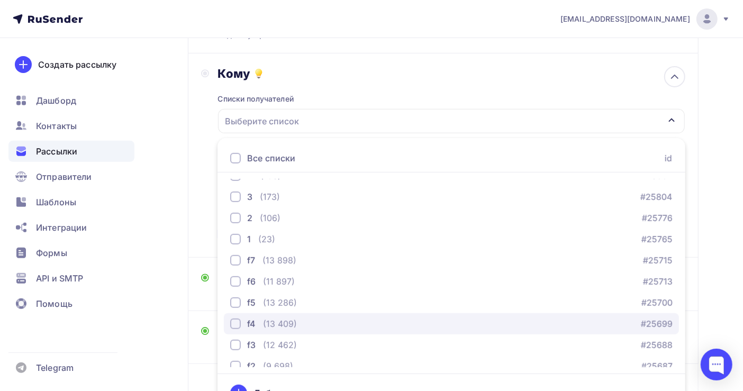
scroll to position [282, 0]
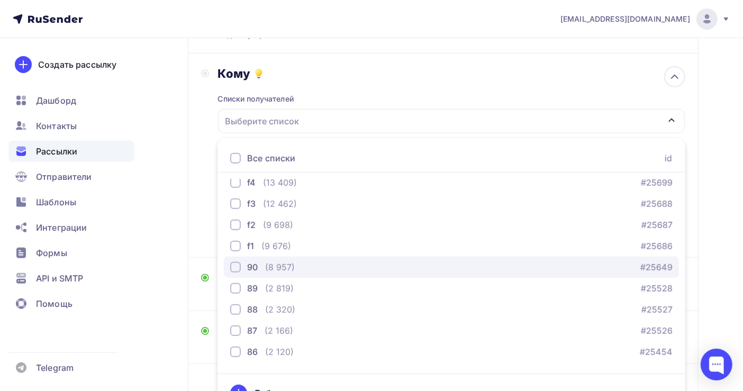
click at [292, 261] on div "(8 957)" at bounding box center [280, 267] width 30 height 13
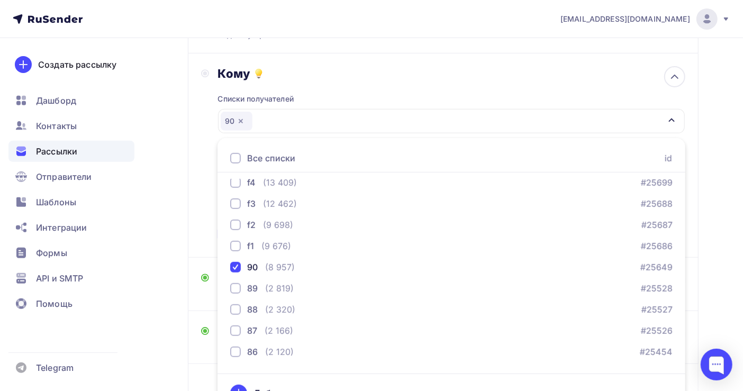
click at [715, 236] on div "Назад Копия Копия Копия Копия Копия Копия Копия Копия Копия Копия Копия Копия К…" at bounding box center [371, 152] width 743 height 668
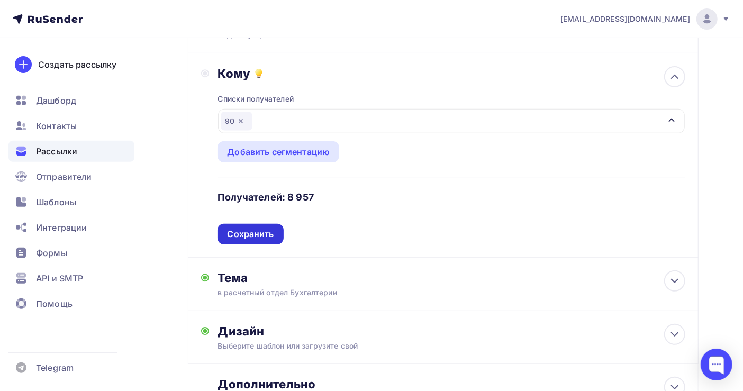
click at [251, 228] on div "Сохранить" at bounding box center [250, 234] width 47 height 12
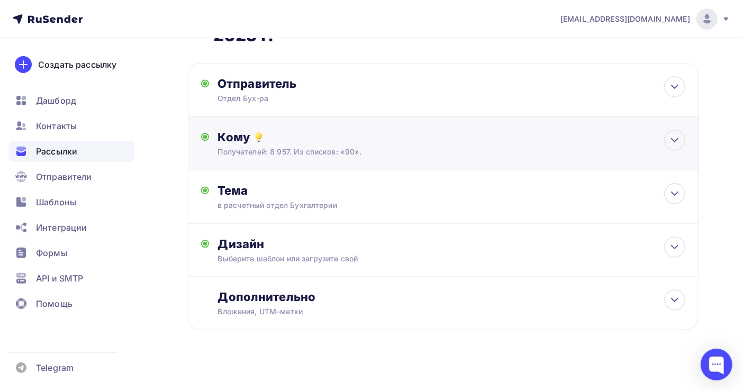
scroll to position [144, 0]
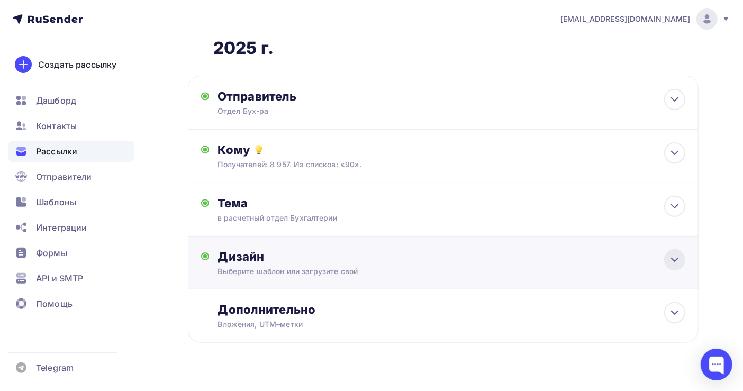
click at [674, 253] on icon at bounding box center [674, 259] width 13 height 13
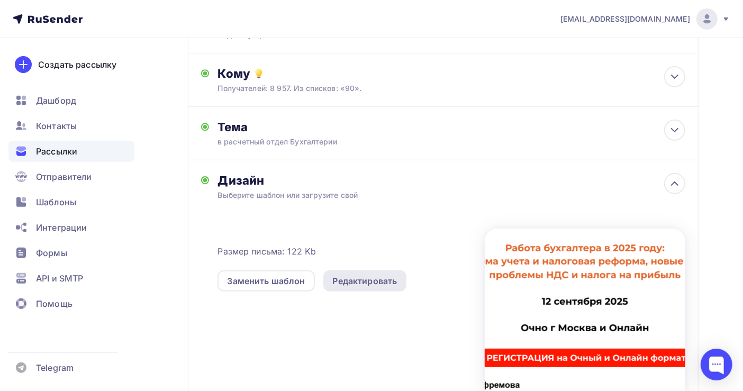
click at [372, 275] on div "Редактировать" at bounding box center [365, 281] width 65 height 13
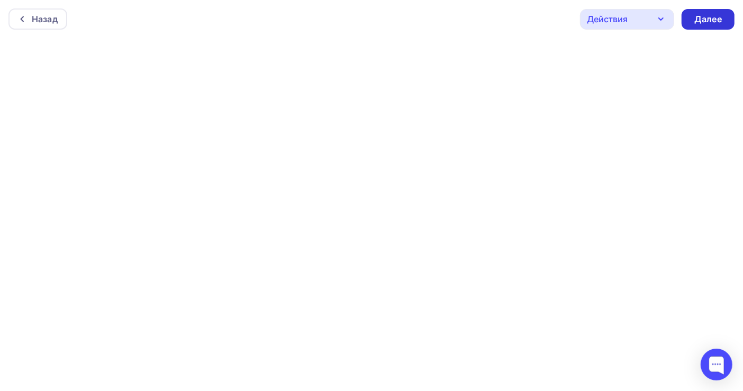
click at [698, 19] on div "Далее" at bounding box center [708, 19] width 28 height 12
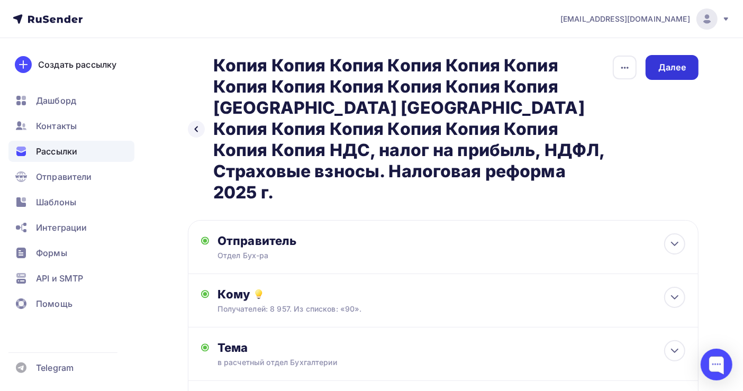
click at [669, 60] on div "Далее" at bounding box center [671, 67] width 53 height 25
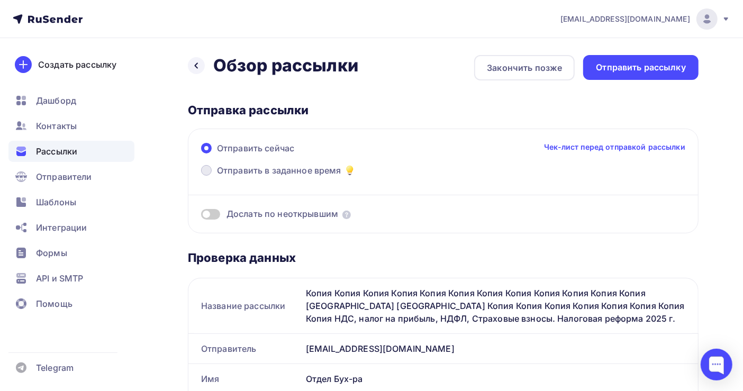
click at [221, 170] on span "Отправить в заданное время" at bounding box center [279, 170] width 124 height 13
click at [217, 177] on input "Отправить в заданное время" at bounding box center [217, 177] width 0 height 0
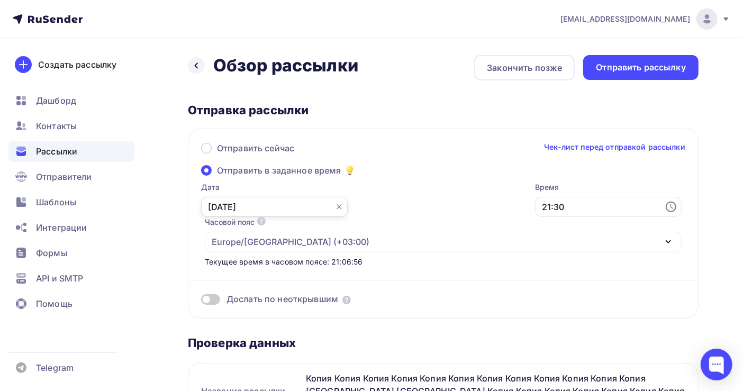
click at [220, 206] on input "[DATE]" at bounding box center [274, 207] width 147 height 20
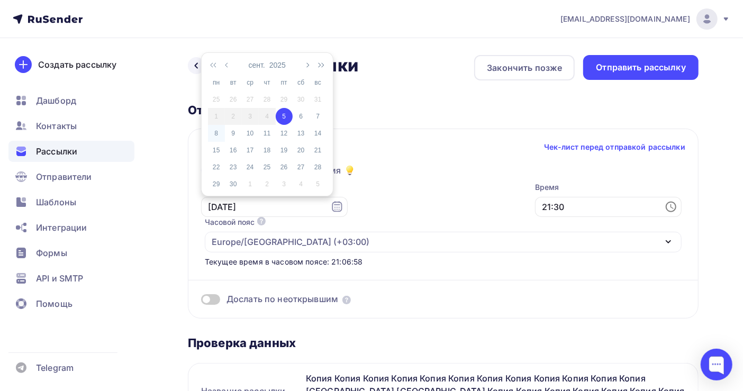
click at [216, 133] on div "8" at bounding box center [216, 134] width 17 height 10
type input "[DATE]"
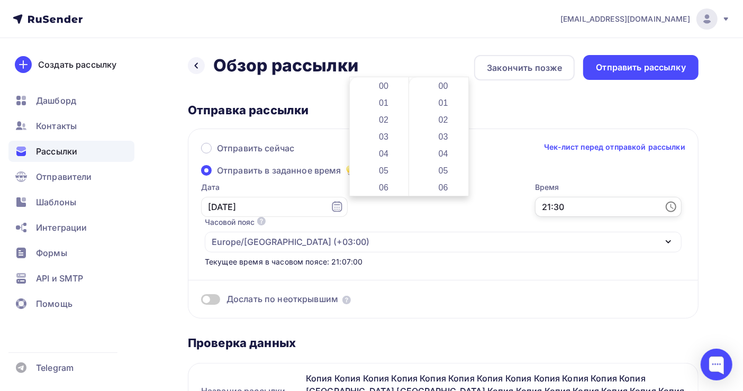
click at [535, 207] on input "21:30" at bounding box center [608, 207] width 147 height 20
click at [391, 111] on li "06" at bounding box center [384, 114] width 57 height 17
click at [441, 158] on li "51" at bounding box center [443, 159] width 57 height 17
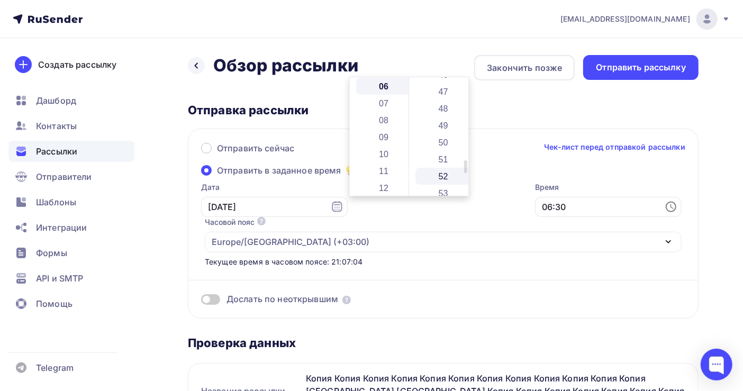
type input "06:51"
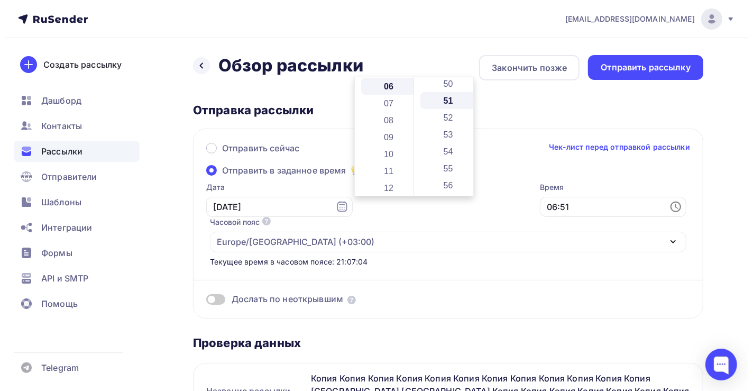
scroll to position [863, 0]
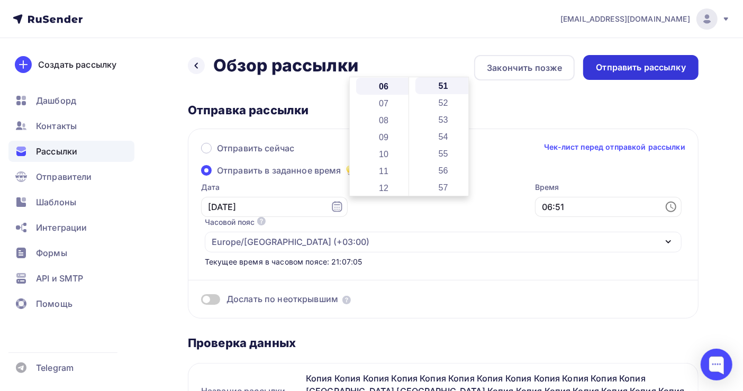
click at [634, 69] on div "Отправить рассылку" at bounding box center [641, 67] width 90 height 12
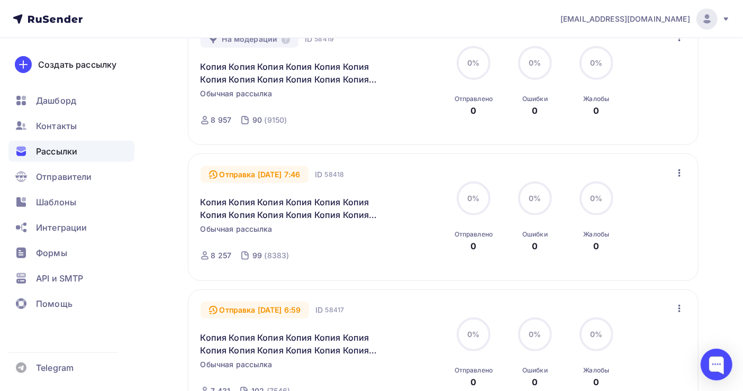
scroll to position [353, 0]
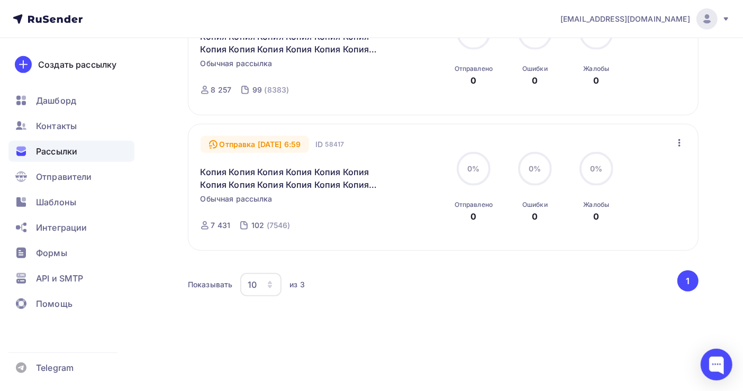
click at [679, 143] on icon "button" at bounding box center [679, 142] width 13 height 13
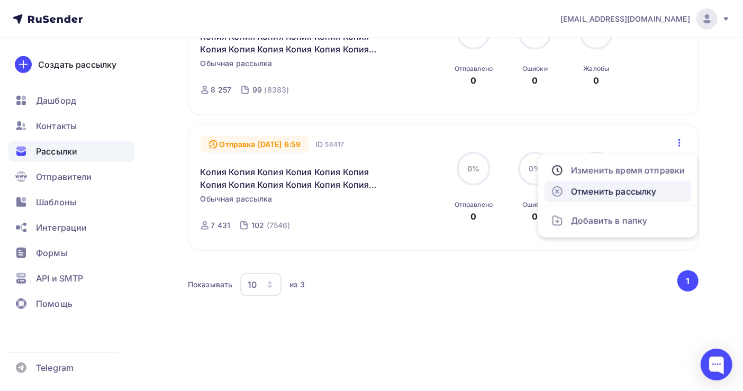
click at [643, 193] on div "Отменить рассылку" at bounding box center [618, 191] width 134 height 13
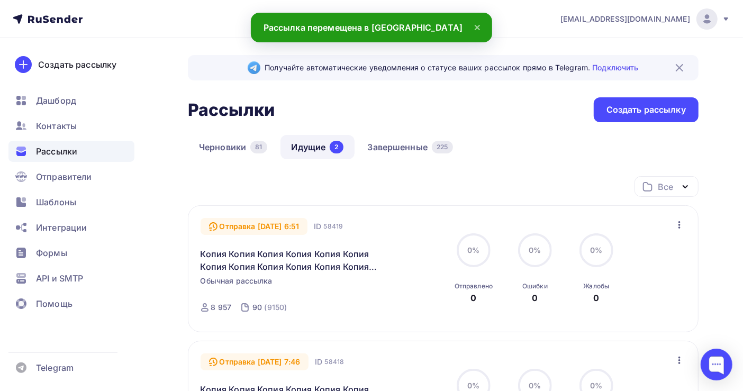
scroll to position [212, 0]
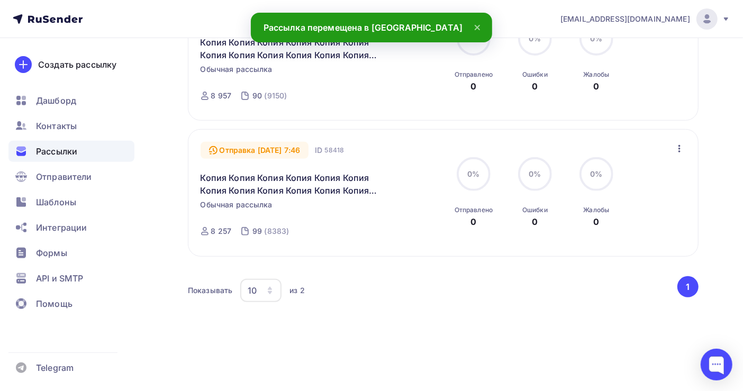
click at [671, 150] on div "Отправка [DATE] 7:46 ID 58418 Копия Копия Копия Копия Копия Копия Копия Копия К…" at bounding box center [443, 193] width 486 height 102
click at [680, 150] on icon "button" at bounding box center [679, 148] width 13 height 13
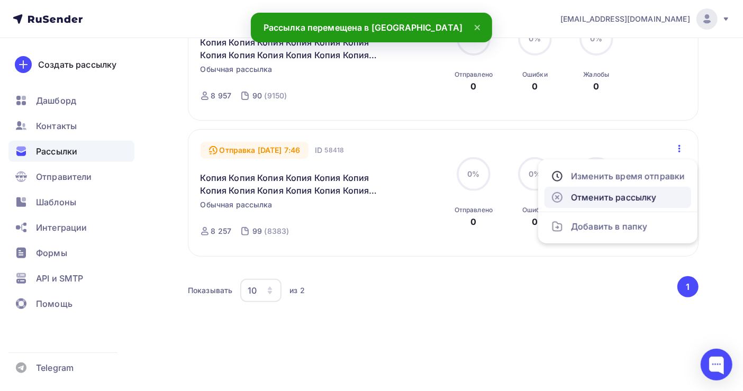
click at [636, 193] on div "Отменить рассылку" at bounding box center [618, 197] width 134 height 13
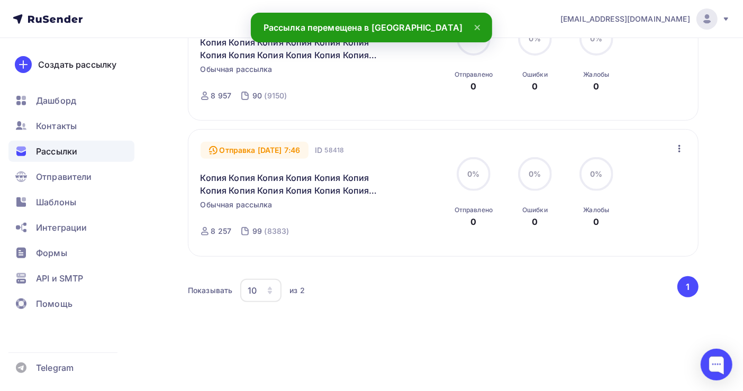
scroll to position [0, 0]
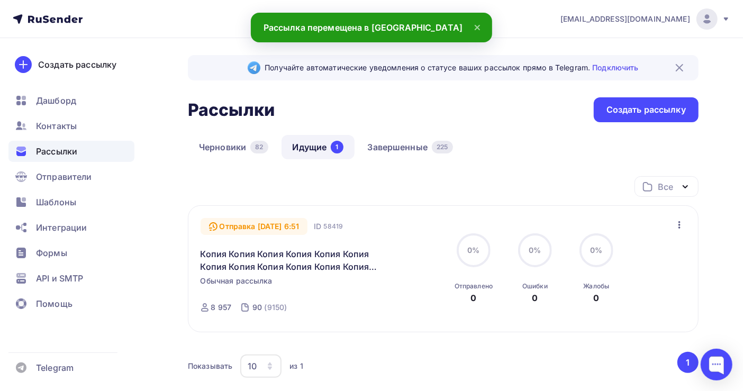
click at [679, 221] on icon "button" at bounding box center [679, 224] width 13 height 13
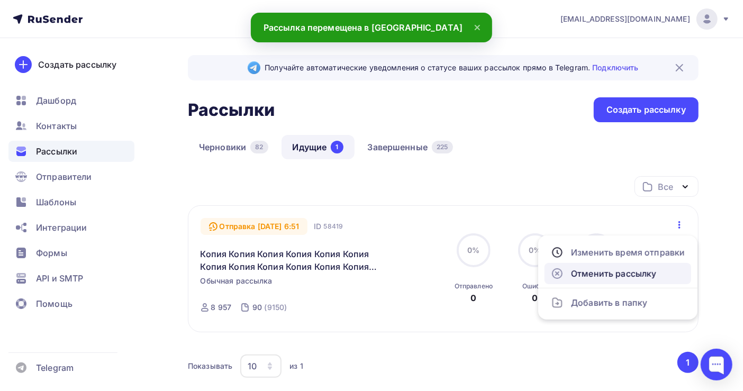
click at [640, 276] on div "Отменить рассылку" at bounding box center [618, 273] width 134 height 13
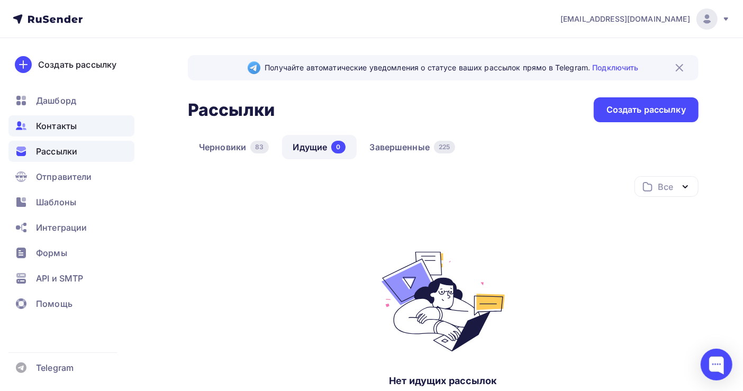
click at [70, 123] on span "Контакты" at bounding box center [56, 126] width 41 height 13
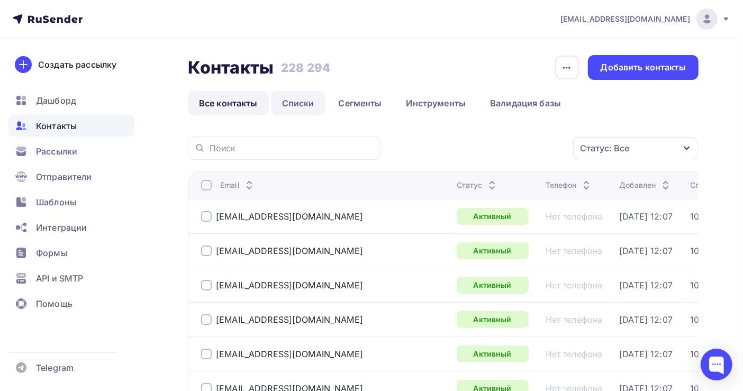
click at [297, 104] on link "Списки" at bounding box center [298, 103] width 54 height 24
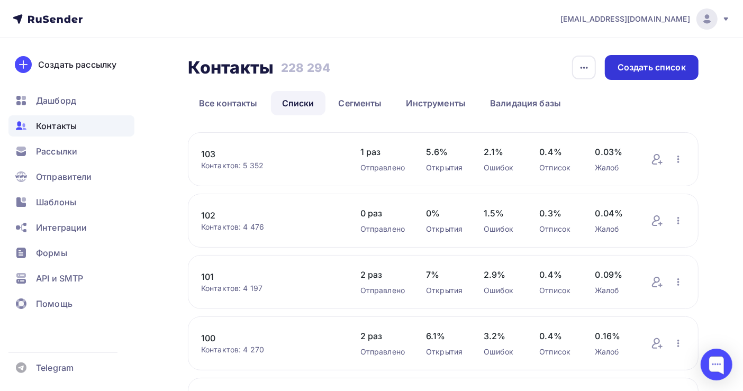
click at [640, 68] on div "Создать список" at bounding box center [651, 67] width 68 height 12
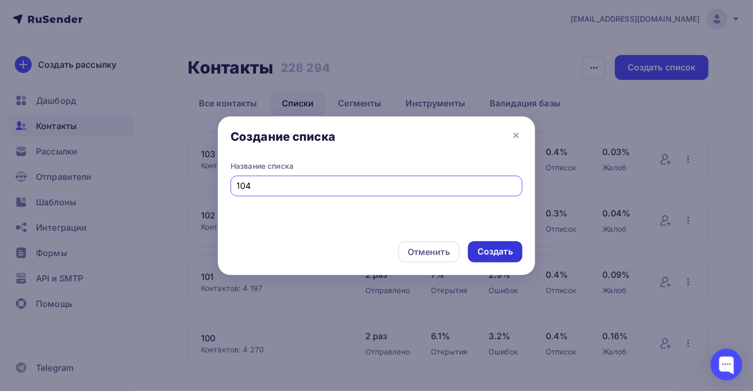
type input "104"
click at [487, 248] on div "Создать" at bounding box center [495, 251] width 35 height 12
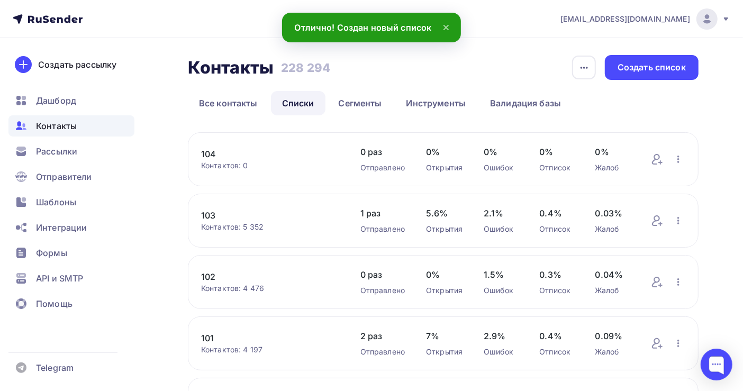
click at [213, 154] on link "104" at bounding box center [270, 154] width 138 height 13
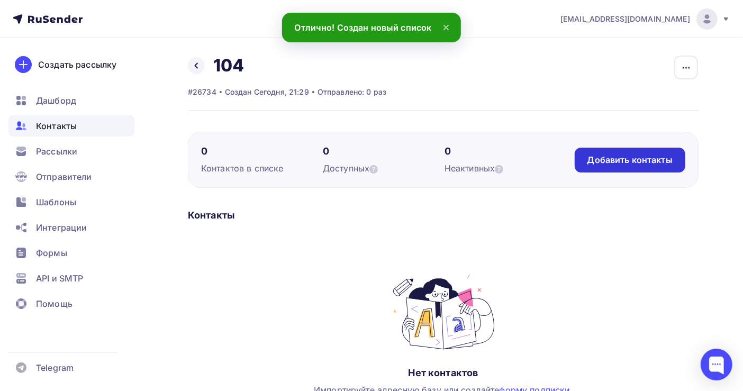
click at [614, 164] on div "Добавить контакты" at bounding box center [629, 160] width 85 height 12
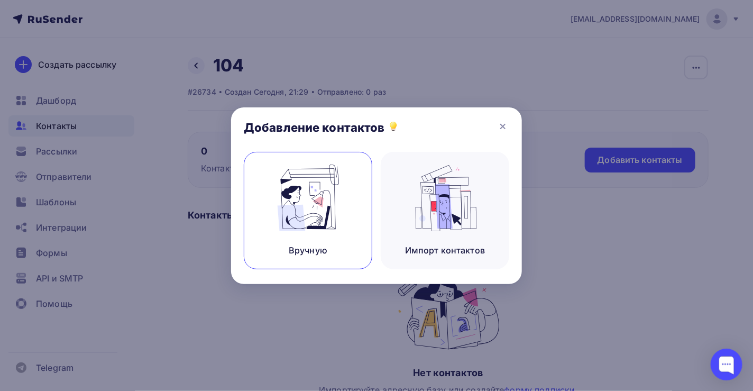
click at [343, 221] on img at bounding box center [308, 198] width 71 height 67
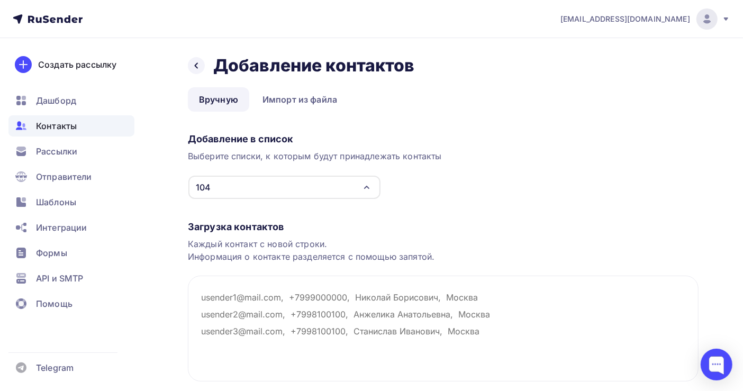
click at [64, 125] on span "Контакты" at bounding box center [56, 126] width 41 height 13
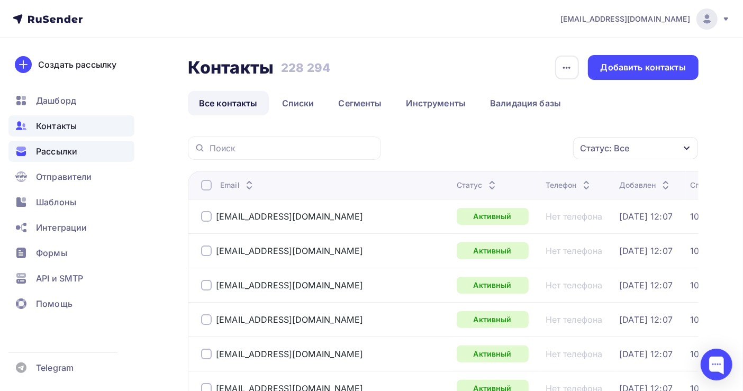
click at [63, 153] on span "Рассылки" at bounding box center [56, 151] width 41 height 13
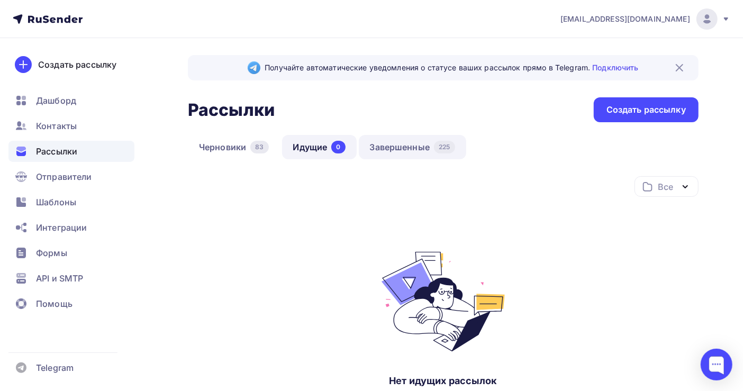
click at [391, 149] on link "Завершенные 225" at bounding box center [412, 147] width 107 height 24
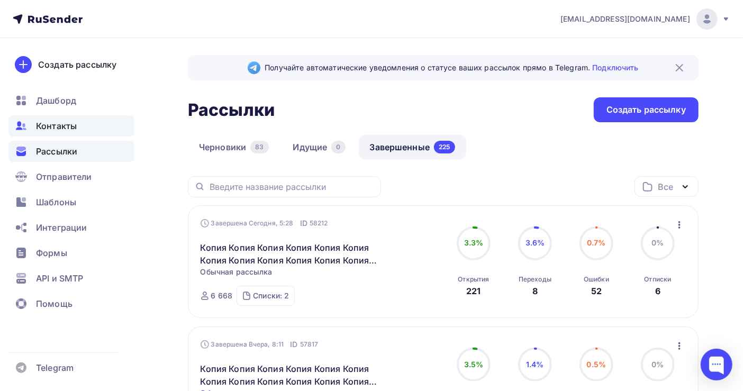
click at [53, 125] on span "Контакты" at bounding box center [56, 126] width 41 height 13
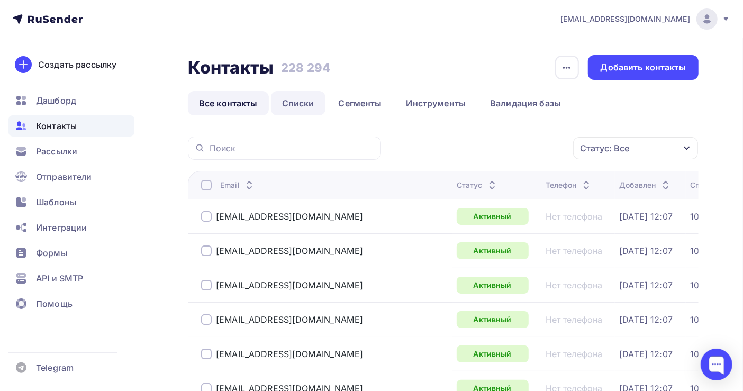
click at [295, 105] on link "Списки" at bounding box center [298, 103] width 54 height 24
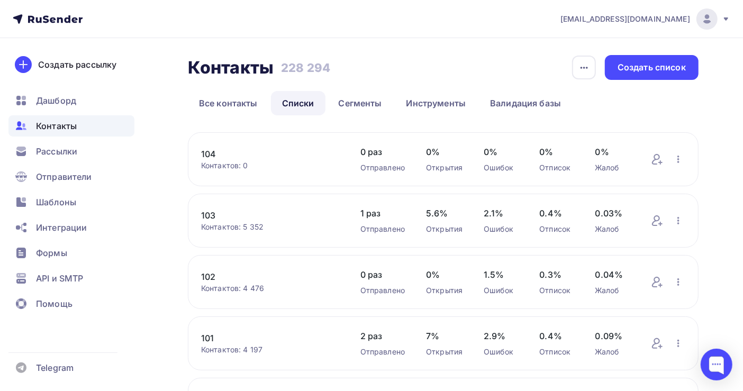
click at [208, 154] on link "104" at bounding box center [270, 154] width 138 height 13
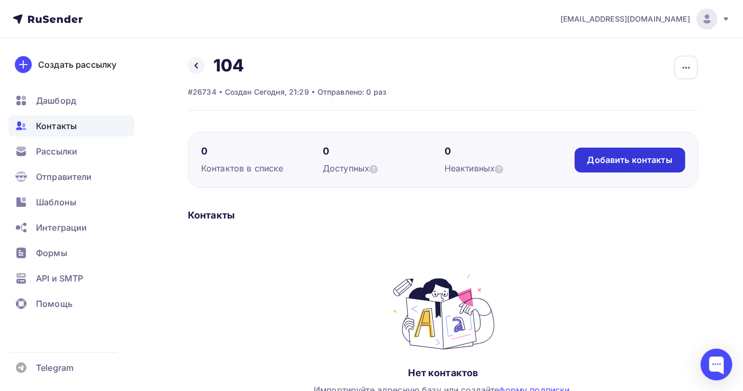
click at [607, 157] on div "Добавить контакты" at bounding box center [629, 160] width 85 height 12
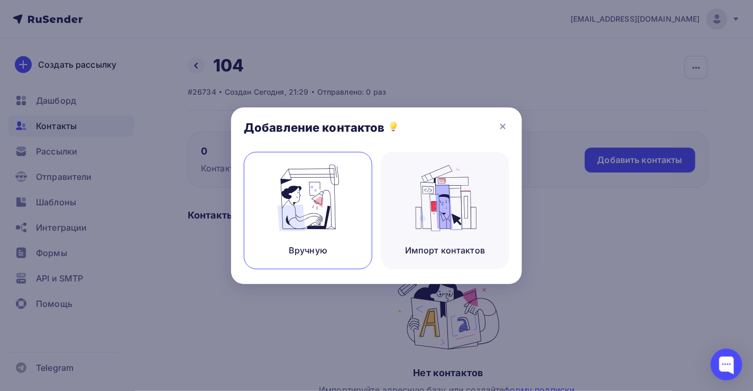
click at [333, 217] on img at bounding box center [308, 198] width 71 height 67
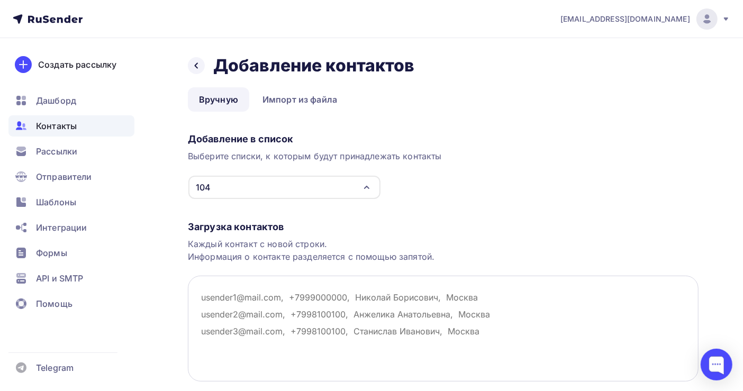
click at [215, 290] on textarea at bounding box center [443, 329] width 510 height 106
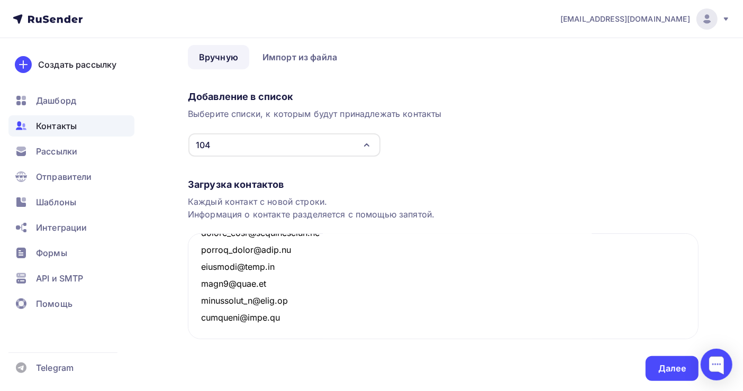
scroll to position [74, 0]
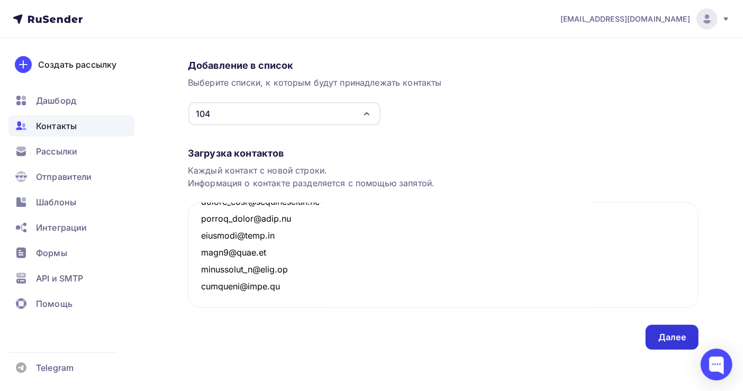
type textarea "[EMAIL_ADDRESS][DOMAIN_NAME] [EMAIL_ADDRESS][DOMAIN_NAME] [EMAIL_ADDRESS][DOMAI…"
click at [665, 335] on div "Далее" at bounding box center [672, 337] width 28 height 12
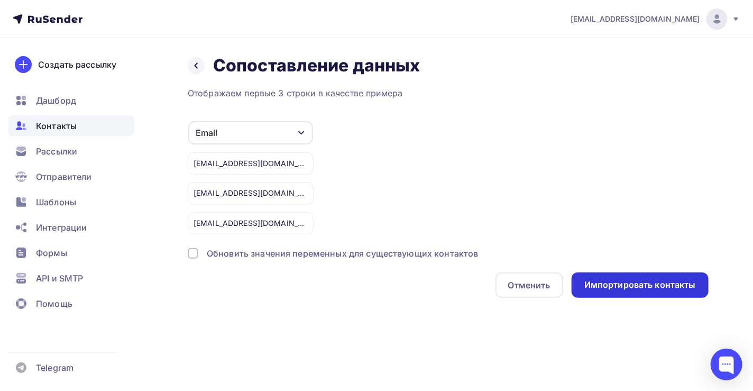
click at [637, 285] on div "Импортировать контакты" at bounding box center [640, 285] width 112 height 12
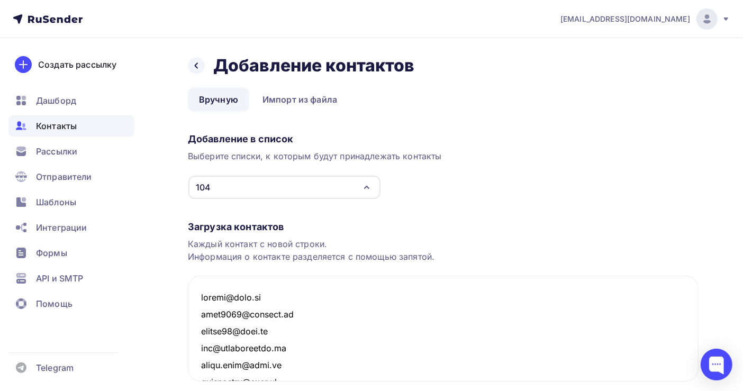
scroll to position [119146, 0]
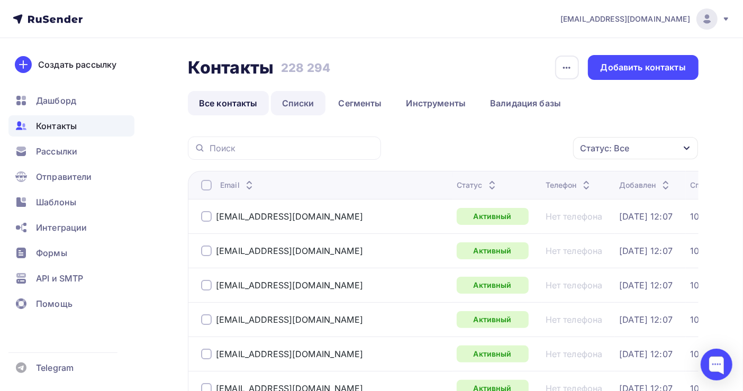
click at [297, 102] on link "Списки" at bounding box center [298, 103] width 54 height 24
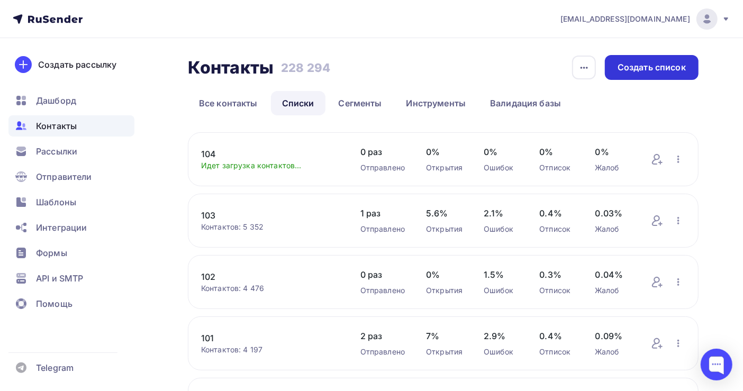
click at [657, 66] on div "Создать список" at bounding box center [651, 67] width 68 height 12
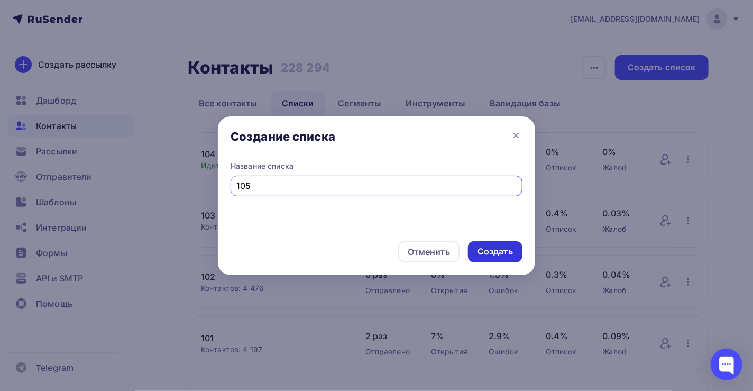
type input "105"
click at [505, 252] on div "Создать" at bounding box center [495, 251] width 35 height 12
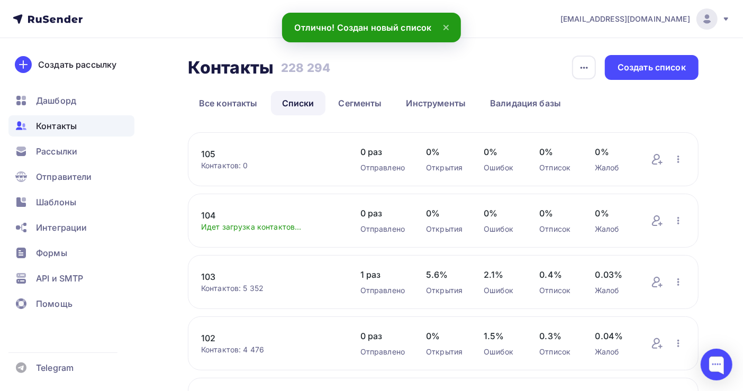
click at [208, 148] on link "105" at bounding box center [270, 154] width 138 height 13
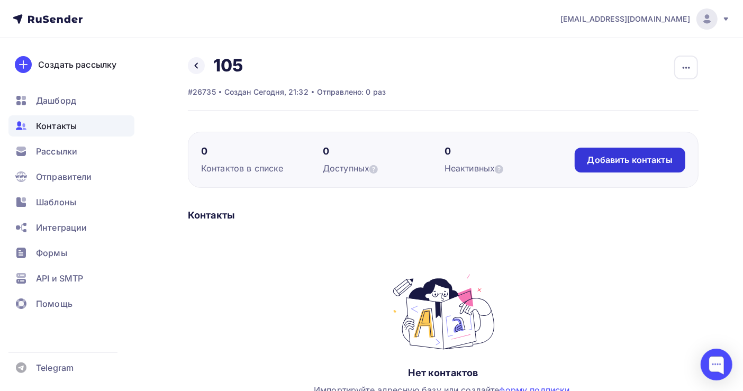
click at [601, 157] on div "Добавить контакты" at bounding box center [629, 160] width 85 height 12
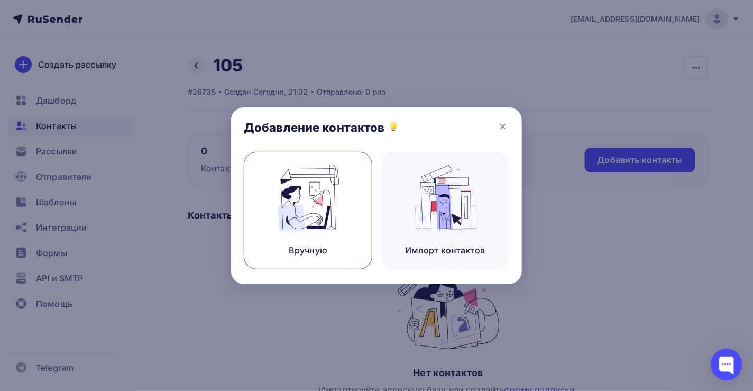
click at [315, 223] on img at bounding box center [308, 198] width 71 height 67
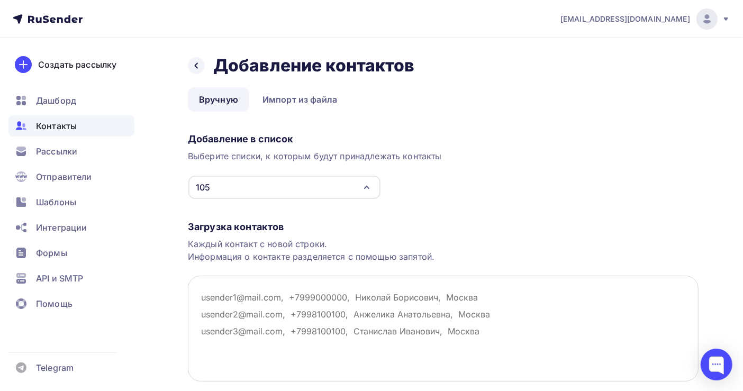
click at [217, 291] on textarea at bounding box center [443, 329] width 510 height 106
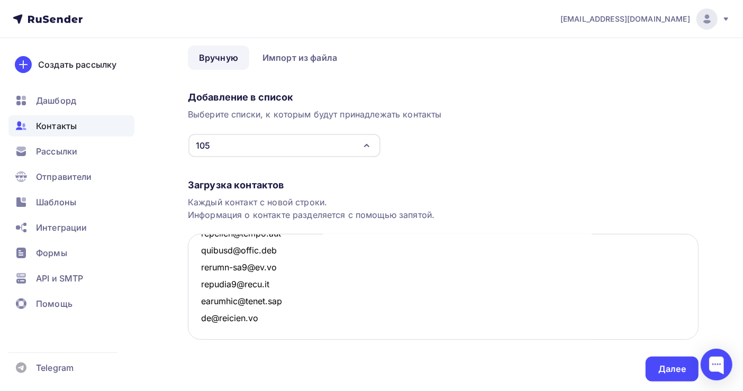
scroll to position [74, 0]
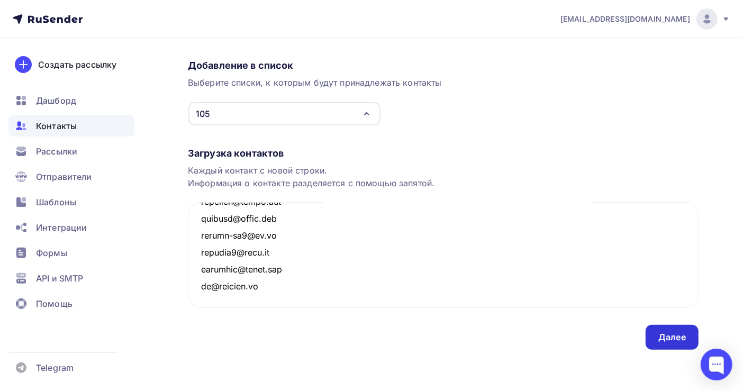
type textarea "[EMAIL_ADDRESS][DOMAIN_NAME] [EMAIL_ADDRESS][DOMAIN_NAME] [EMAIL_ADDRESS][DOMAI…"
click at [660, 332] on div "Далее" at bounding box center [672, 337] width 28 height 12
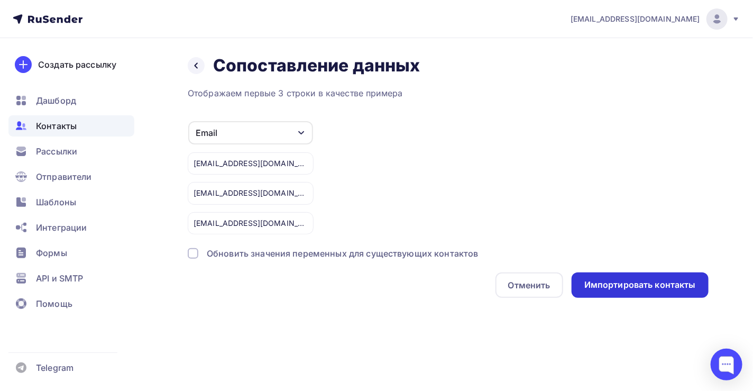
click at [648, 272] on div "Импортировать контакты" at bounding box center [640, 284] width 137 height 25
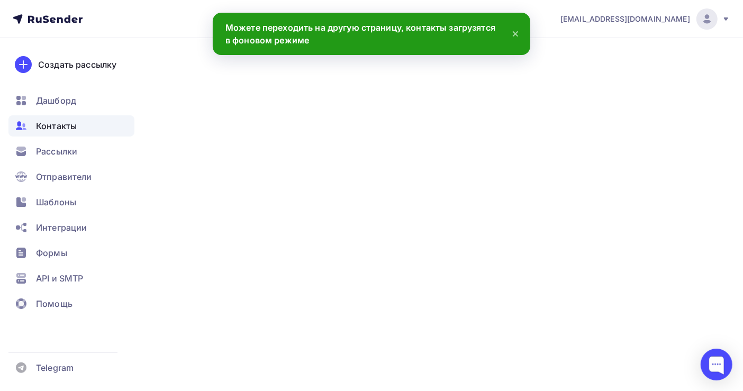
scroll to position [132993, 0]
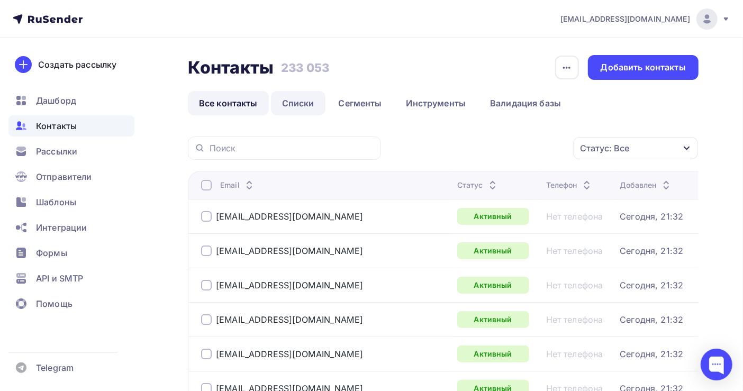
click at [288, 98] on link "Списки" at bounding box center [298, 103] width 54 height 24
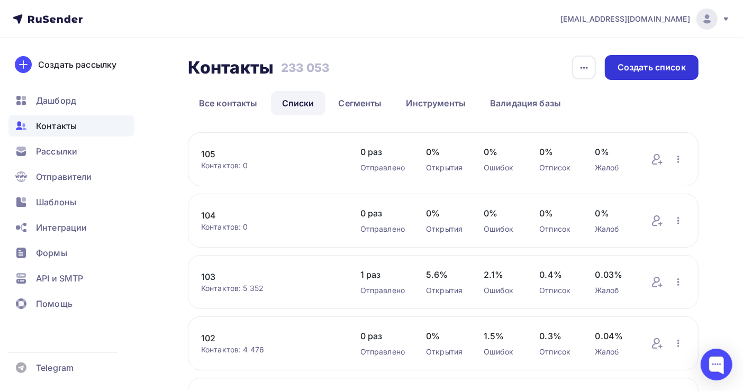
click at [654, 70] on div "Создать список" at bounding box center [651, 67] width 68 height 12
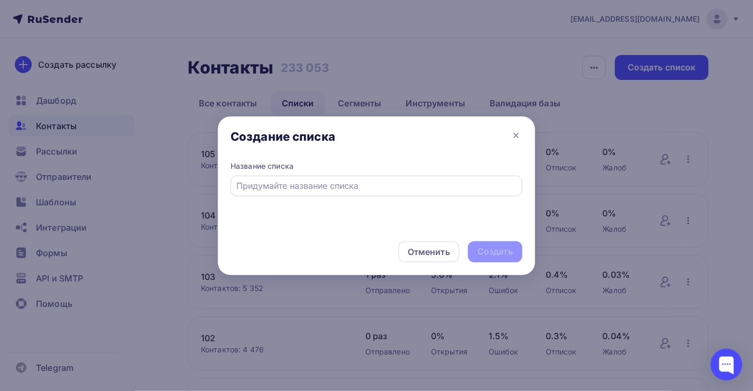
drag, startPoint x: 298, startPoint y: 195, endPoint x: 307, endPoint y: 180, distance: 17.3
click at [299, 194] on div at bounding box center [377, 186] width 292 height 21
click at [308, 180] on input "text" at bounding box center [377, 185] width 280 height 13
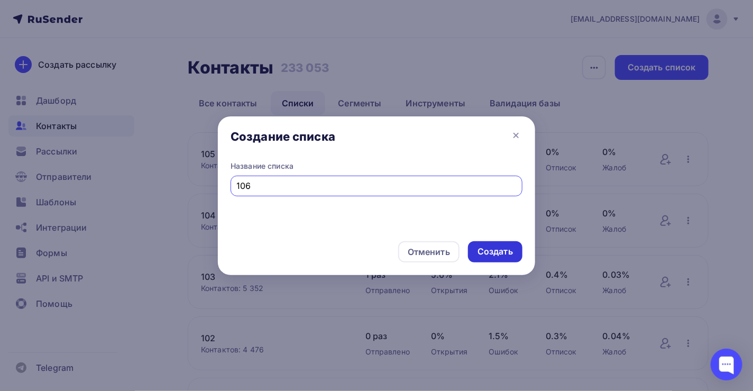
type input "106"
click at [491, 253] on div "Создать" at bounding box center [495, 251] width 35 height 12
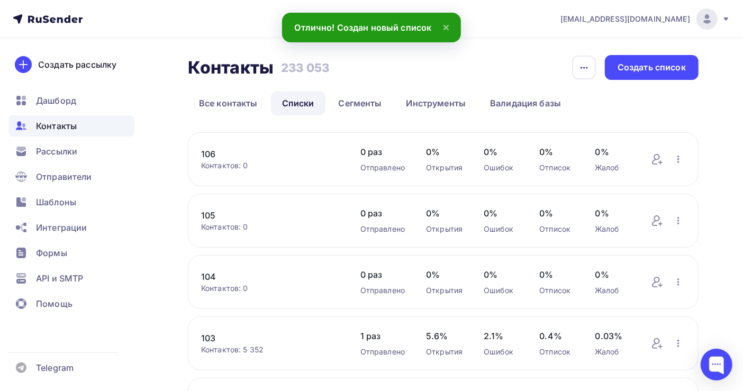
click at [207, 152] on link "106" at bounding box center [270, 154] width 138 height 13
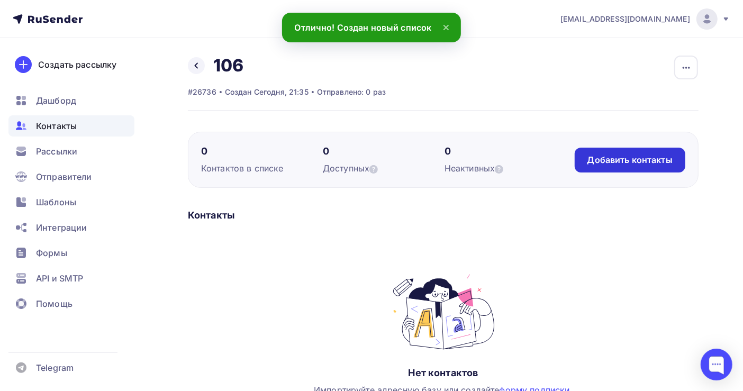
click at [604, 151] on div "Добавить контакты" at bounding box center [629, 160] width 111 height 25
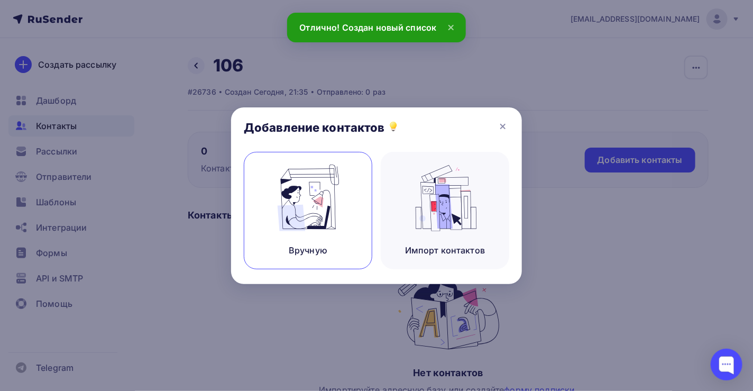
click at [323, 215] on img at bounding box center [308, 198] width 71 height 67
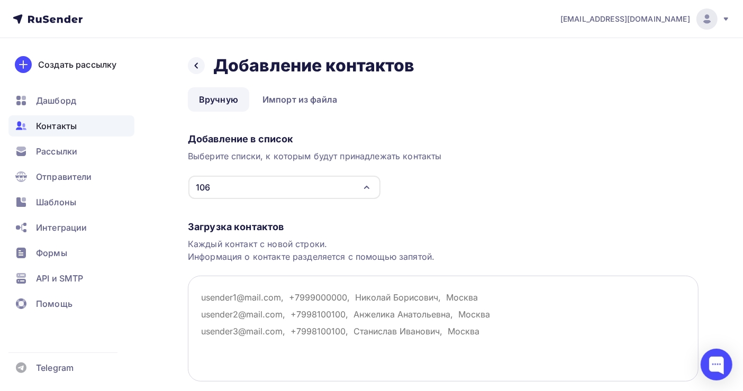
click at [207, 297] on textarea at bounding box center [443, 329] width 510 height 106
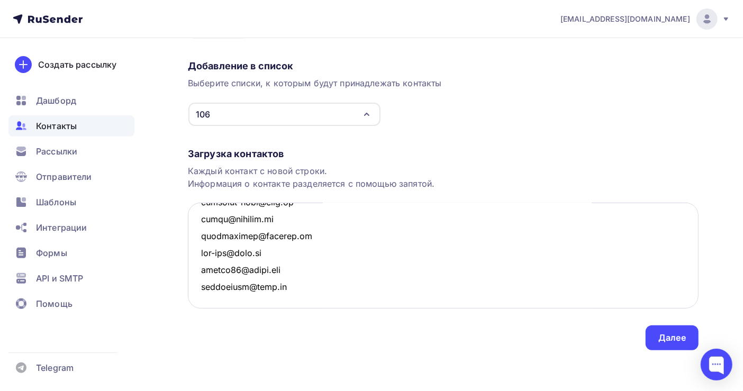
scroll to position [74, 0]
type textarea "[EMAIL_ADDRESS][PERSON_NAME][DOMAIN_NAME][PERSON_NAME] [EMAIL_ADDRESS][DOMAIN_N…"
click at [669, 339] on div "Далее" at bounding box center [672, 337] width 28 height 12
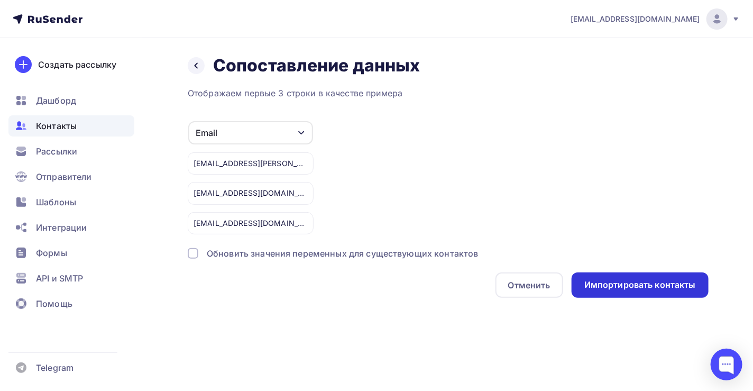
click at [648, 281] on div "Импортировать контакты" at bounding box center [640, 285] width 112 height 12
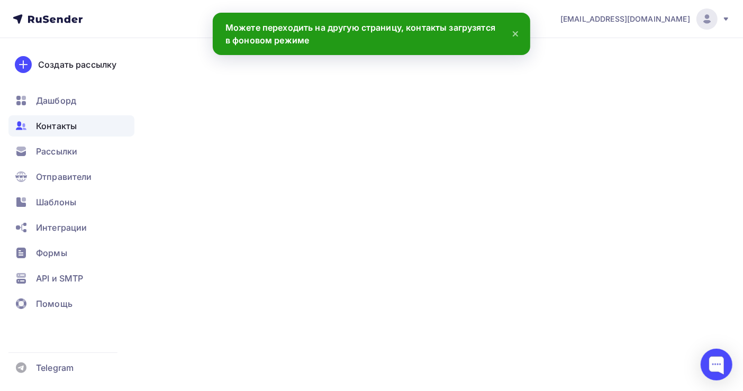
scroll to position [154255, 0]
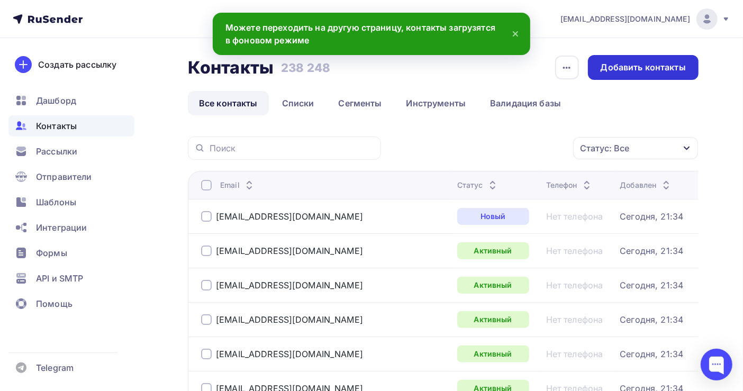
click at [620, 68] on div "Добавить контакты" at bounding box center [642, 67] width 85 height 12
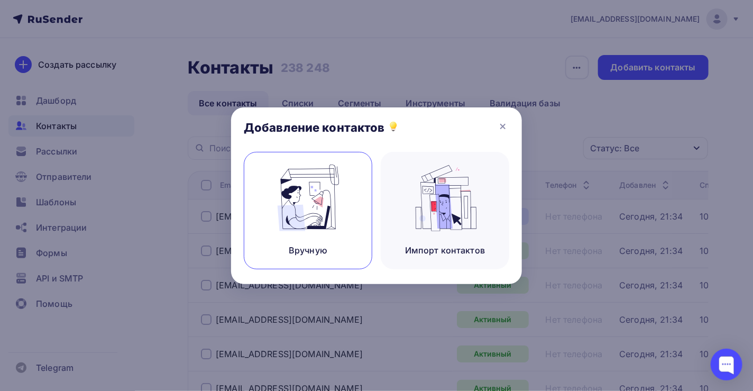
click at [272, 241] on div "Вручную" at bounding box center [308, 210] width 129 height 117
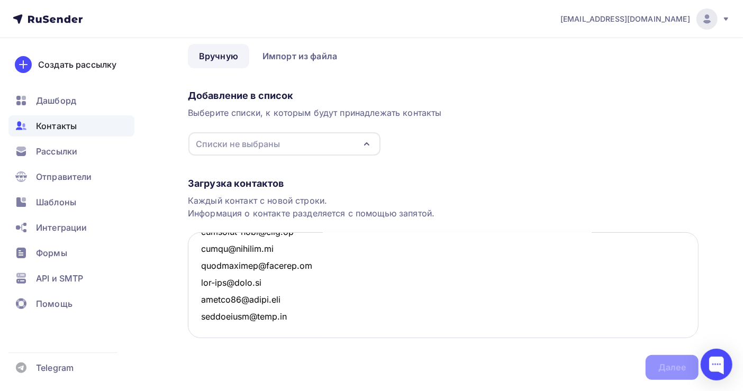
scroll to position [74, 0]
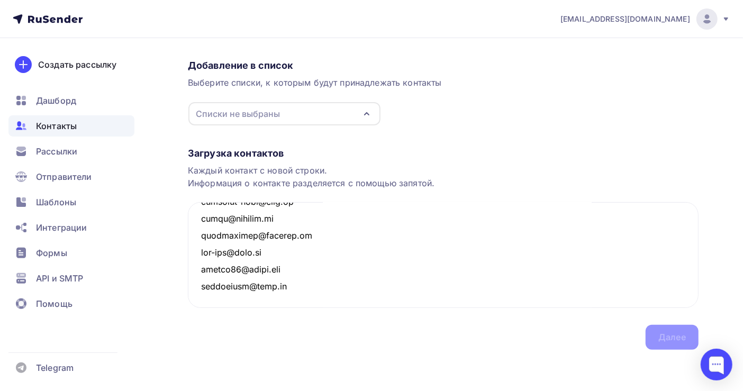
type textarea "[EMAIL_ADDRESS][PERSON_NAME][DOMAIN_NAME][PERSON_NAME] [EMAIL_ADDRESS][DOMAIN_N…"
click at [459, 315] on div "Загрузка контактов Каждый контакт с новой строки. Информация о контакте разделя…" at bounding box center [443, 238] width 510 height 224
click at [67, 127] on span "Контакты" at bounding box center [56, 126] width 41 height 13
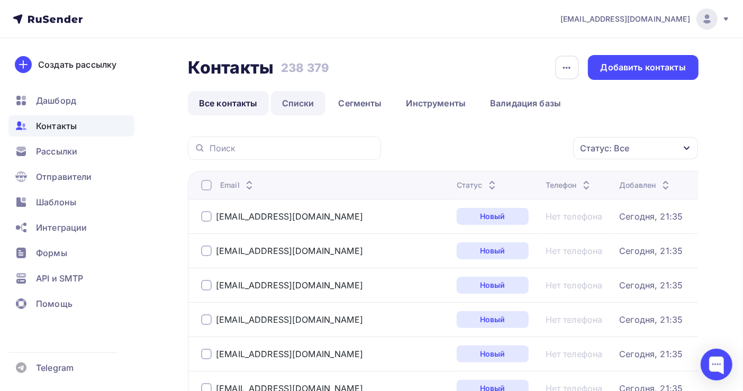
click at [299, 106] on link "Списки" at bounding box center [298, 103] width 54 height 24
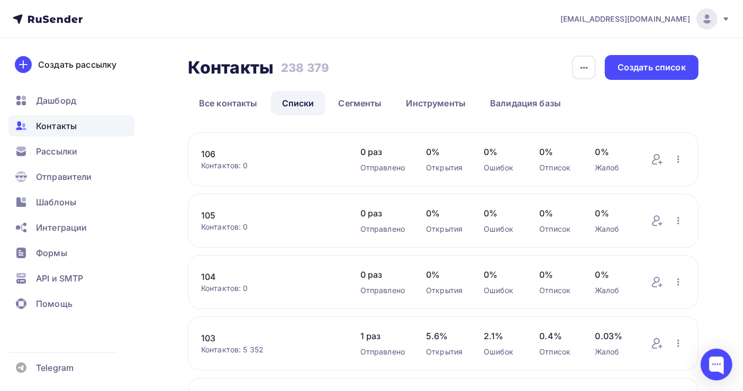
click at [203, 151] on link "106" at bounding box center [270, 154] width 138 height 13
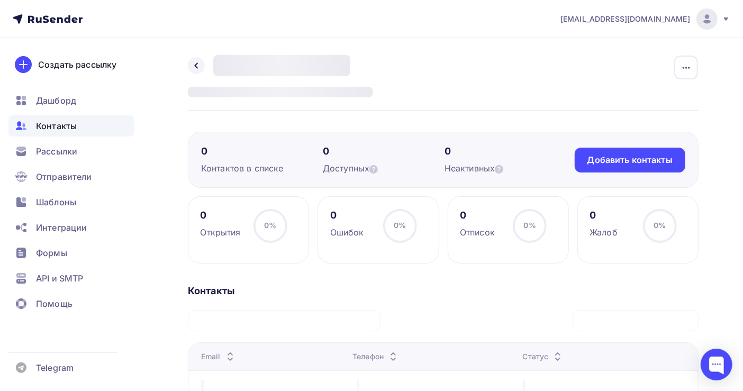
click at [207, 153] on div "0" at bounding box center [262, 151] width 122 height 13
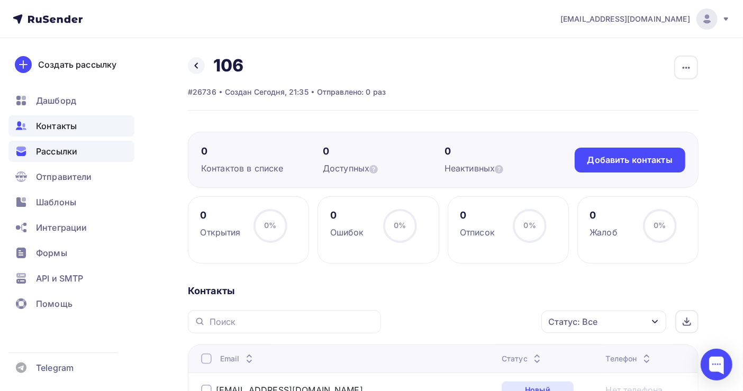
click at [70, 147] on span "Рассылки" at bounding box center [56, 151] width 41 height 13
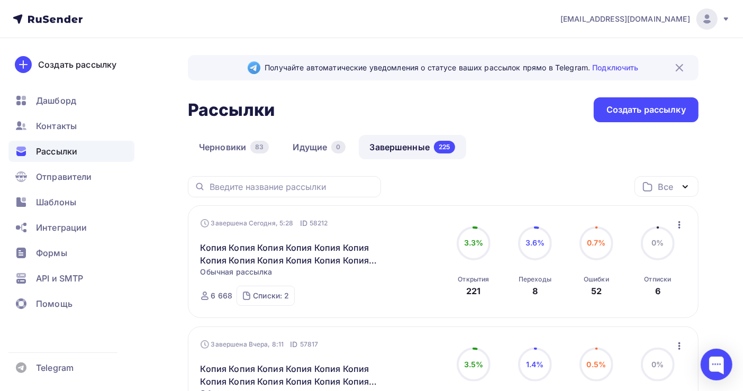
click at [678, 225] on icon "button" at bounding box center [679, 224] width 2 height 7
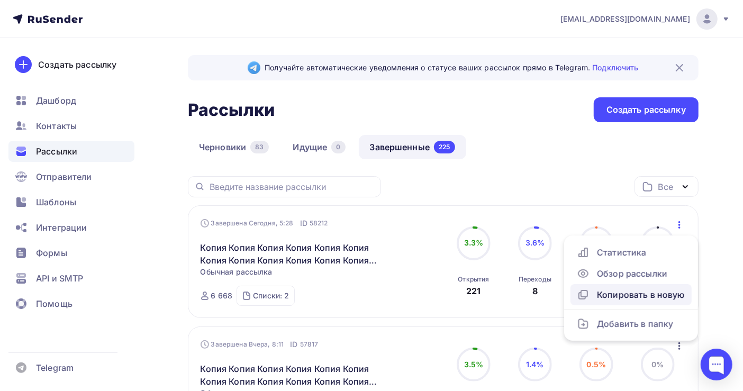
click at [638, 288] on div "Копировать в новую" at bounding box center [631, 294] width 108 height 13
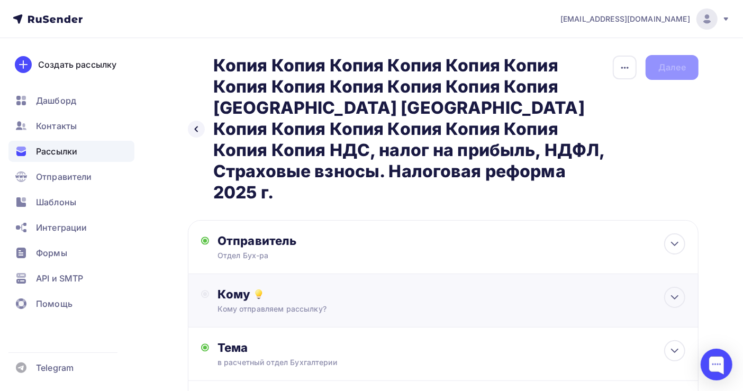
click at [279, 287] on div "Кому" at bounding box center [451, 294] width 468 height 15
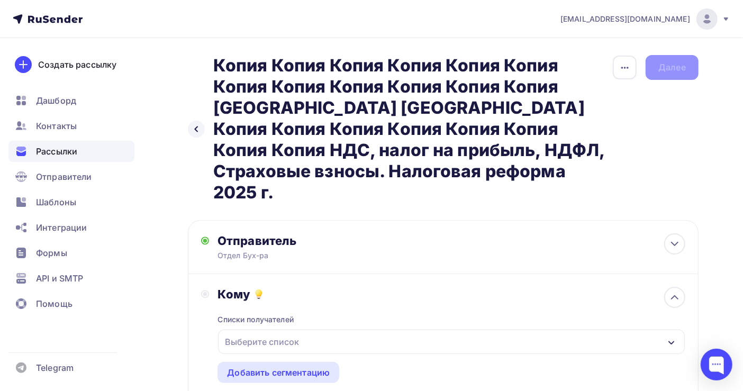
click at [270, 332] on div "Выберите список" at bounding box center [262, 341] width 83 height 19
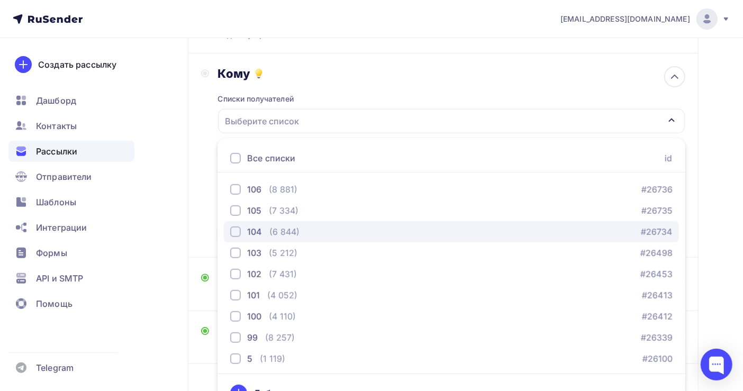
click at [282, 225] on div "(6 844)" at bounding box center [284, 231] width 30 height 13
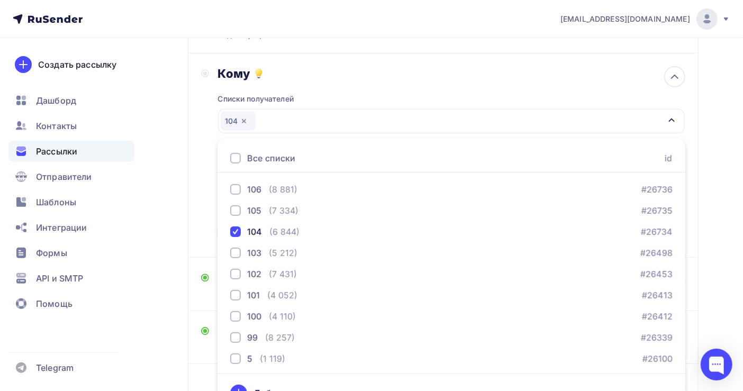
click at [713, 208] on div "Назад Копия Копия Копия Копия Копия Копия Копия Копия Копия Копия Копия Копия К…" at bounding box center [371, 152] width 743 height 668
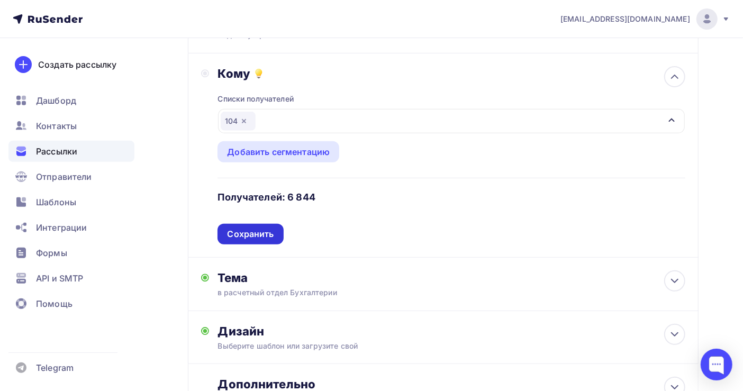
click at [249, 228] on div "Сохранить" at bounding box center [250, 234] width 47 height 12
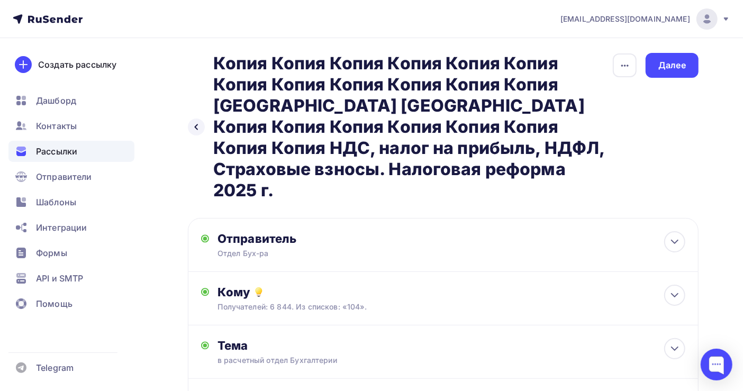
scroll to position [0, 0]
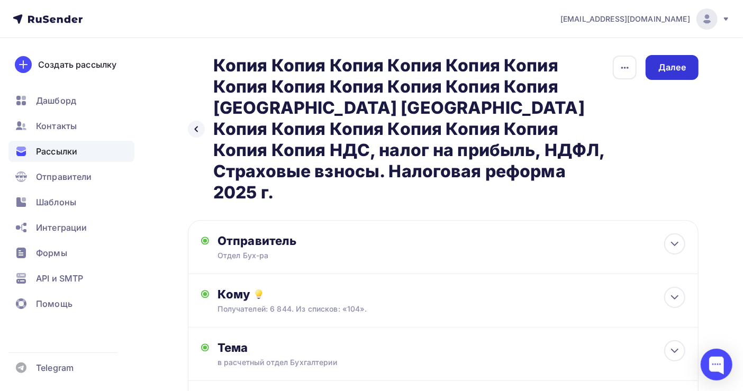
click at [677, 66] on div "Далее" at bounding box center [672, 67] width 28 height 12
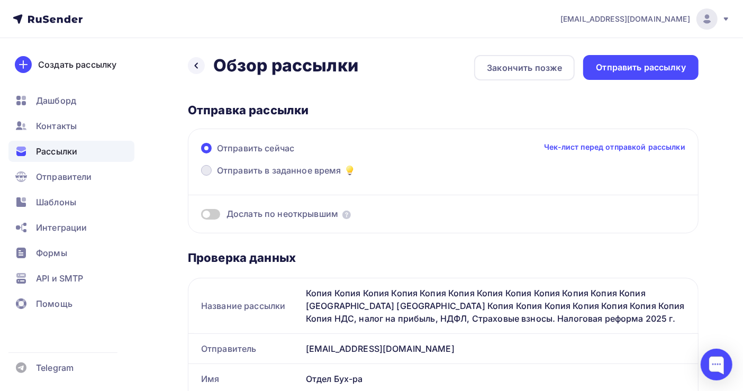
click at [245, 166] on span "Отправить в заданное время" at bounding box center [279, 170] width 124 height 13
click at [217, 177] on input "Отправить в заданное время" at bounding box center [217, 177] width 0 height 0
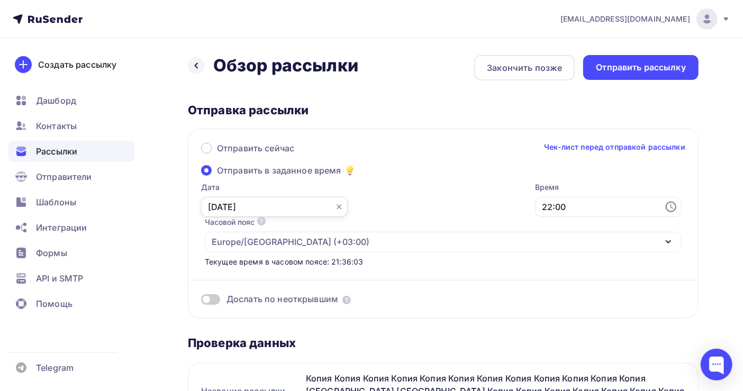
click at [221, 203] on input "[DATE]" at bounding box center [274, 207] width 147 height 20
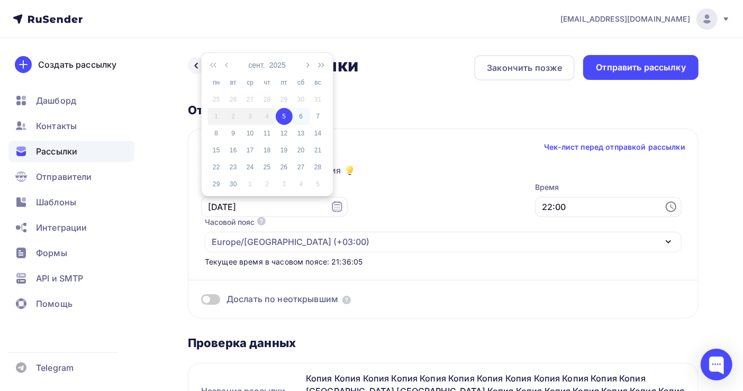
click at [295, 117] on div "6" at bounding box center [301, 117] width 17 height 10
type input "[DATE]"
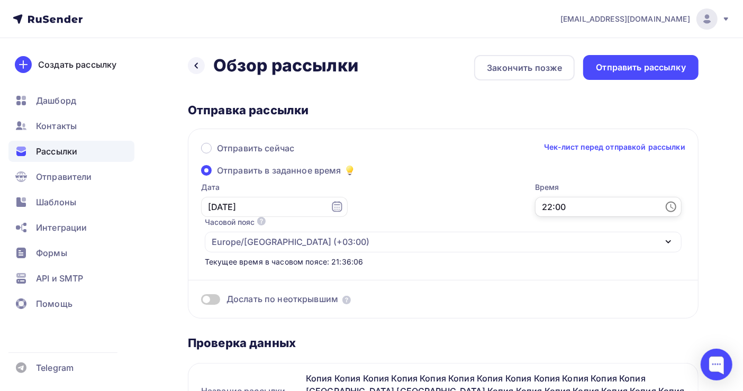
click at [535, 204] on input "22:00" at bounding box center [608, 207] width 147 height 20
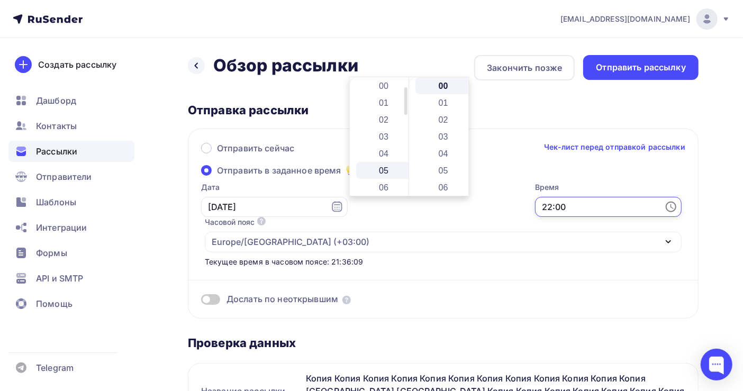
scroll to position [70, 0]
click at [386, 114] on li "06" at bounding box center [384, 116] width 57 height 17
click at [440, 168] on li "05" at bounding box center [443, 170] width 57 height 17
type input "06:05"
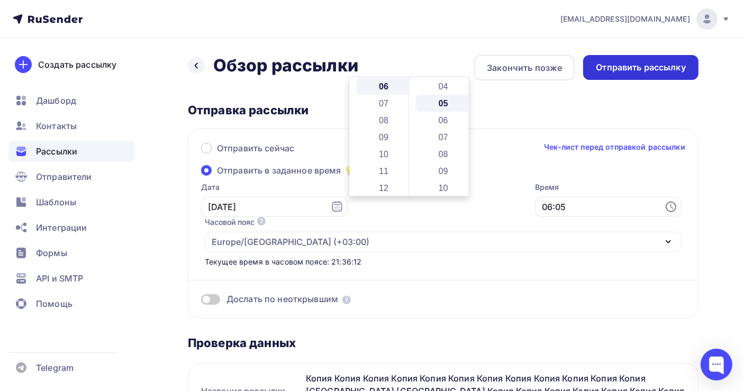
scroll to position [84, 0]
click at [605, 75] on div "Отправить рассылку" at bounding box center [640, 67] width 115 height 25
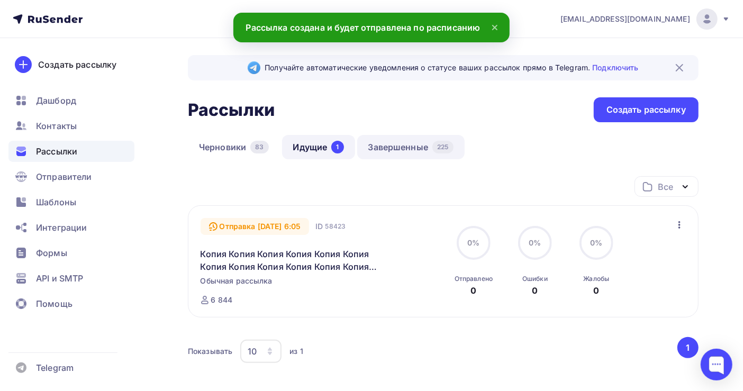
click at [403, 148] on link "Завершенные 225" at bounding box center [410, 147] width 107 height 24
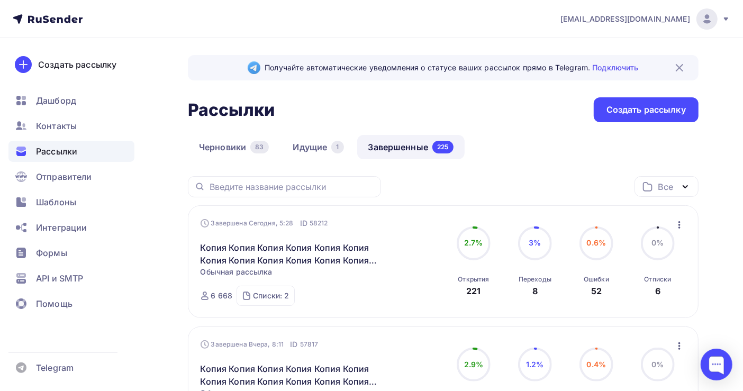
click at [679, 229] on icon "button" at bounding box center [679, 224] width 13 height 13
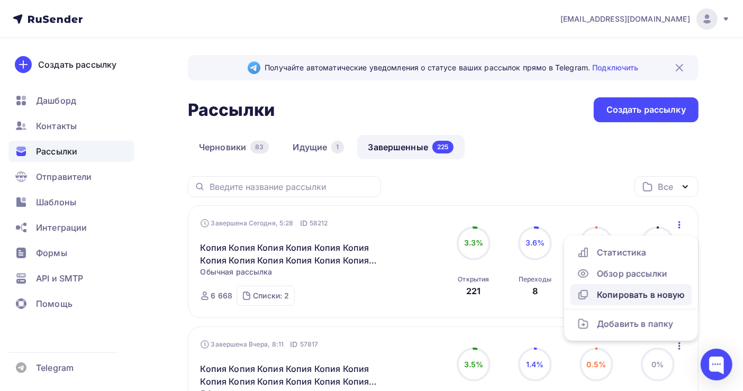
click at [624, 293] on div "Копировать в новую" at bounding box center [631, 294] width 108 height 13
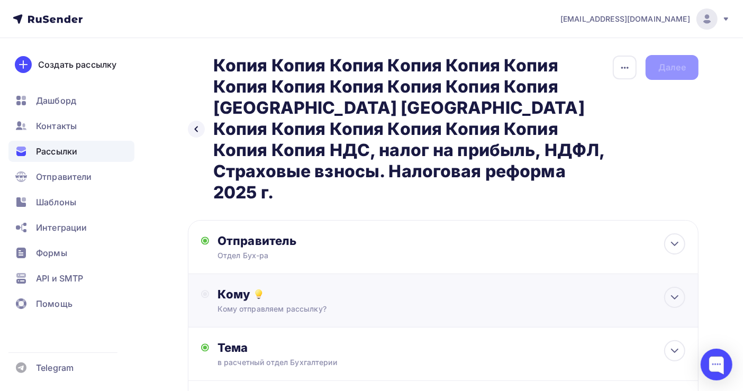
click at [270, 304] on div "Кому отправляем рассылку?" at bounding box center [427, 309] width 421 height 11
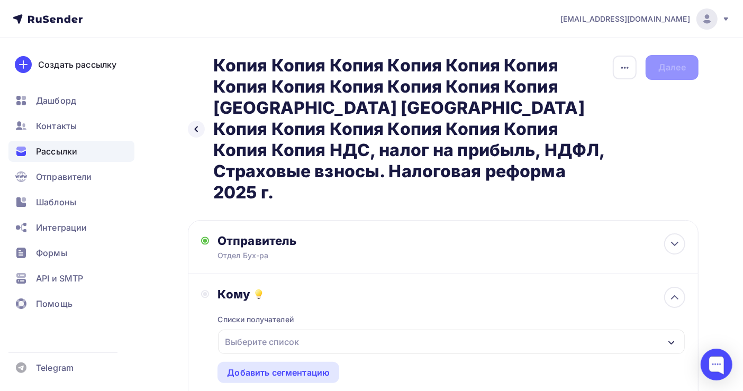
click at [268, 332] on div "Выберите список" at bounding box center [262, 341] width 83 height 19
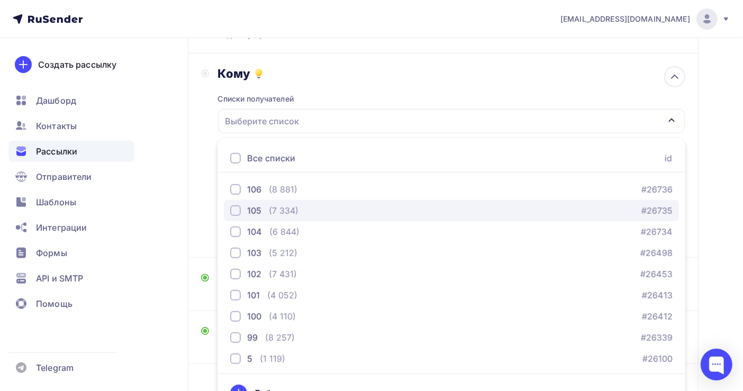
click at [268, 204] on div "105 (7 334)" at bounding box center [264, 210] width 68 height 13
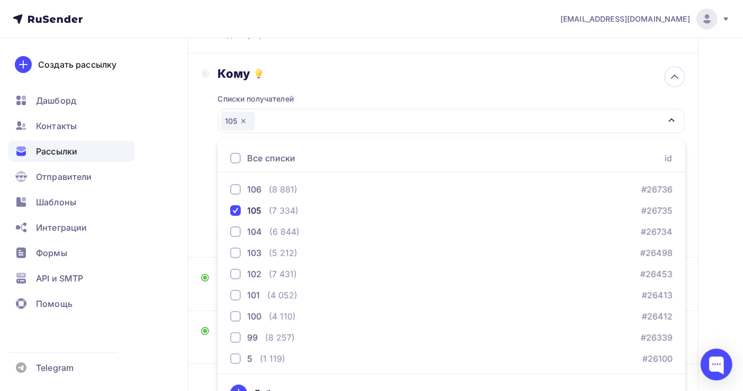
click at [727, 245] on div "Назад Копия Копия Копия Копия Копия Копия Копия Копия Копия Копия Копия Копия К…" at bounding box center [371, 152] width 743 height 668
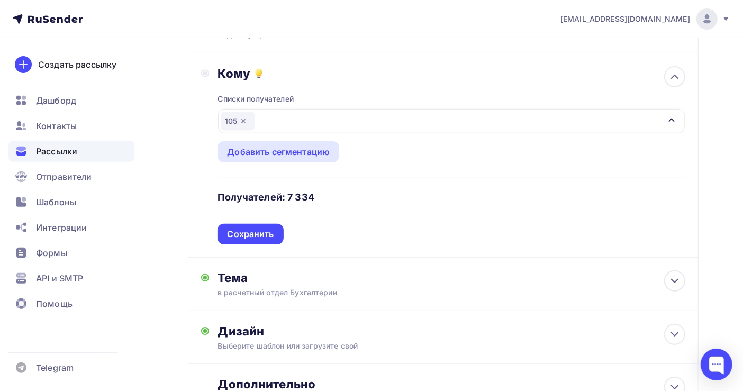
click at [265, 228] on div "Сохранить" at bounding box center [250, 234] width 47 height 12
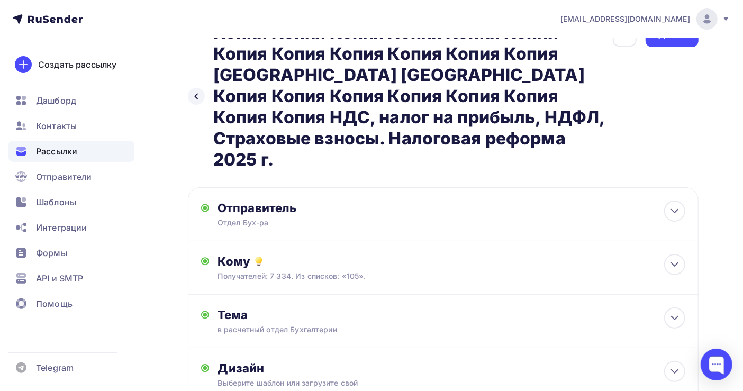
scroll to position [0, 0]
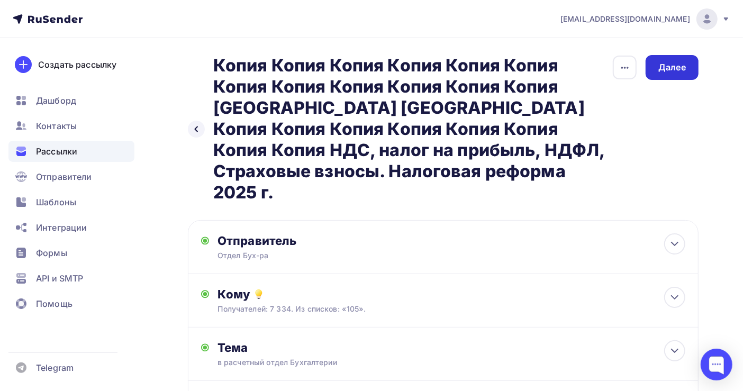
click at [665, 58] on div "Далее" at bounding box center [671, 67] width 53 height 25
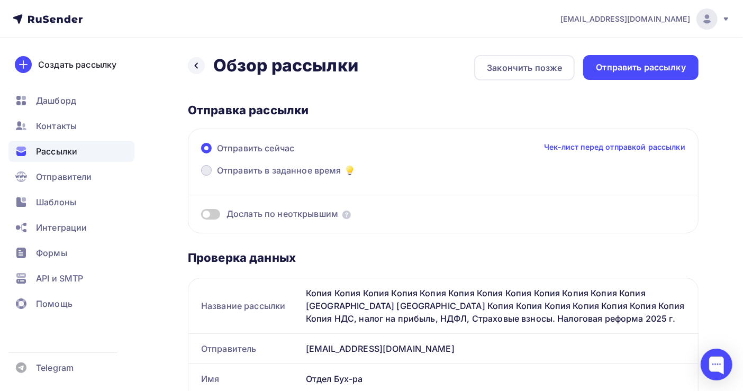
click at [240, 168] on span "Отправить в заданное время" at bounding box center [279, 170] width 124 height 13
click at [217, 177] on input "Отправить в заданное время" at bounding box center [217, 177] width 0 height 0
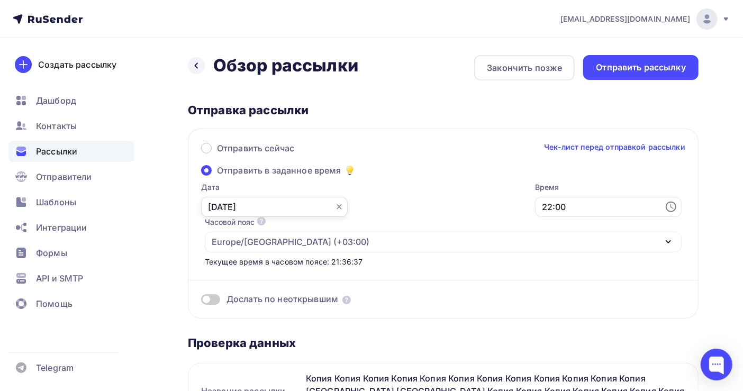
click at [227, 204] on input "[DATE]" at bounding box center [274, 207] width 147 height 20
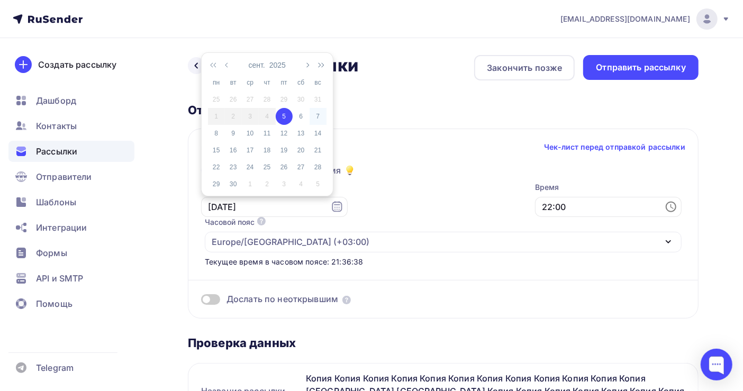
click at [318, 115] on div "7" at bounding box center [317, 117] width 17 height 10
type input "[DATE]"
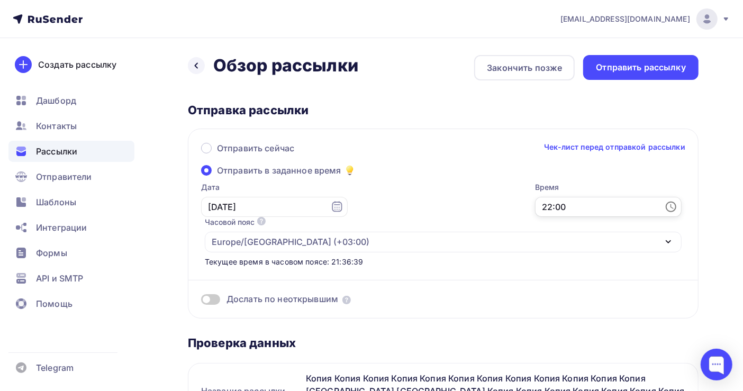
click at [535, 209] on input "22:00" at bounding box center [608, 207] width 147 height 20
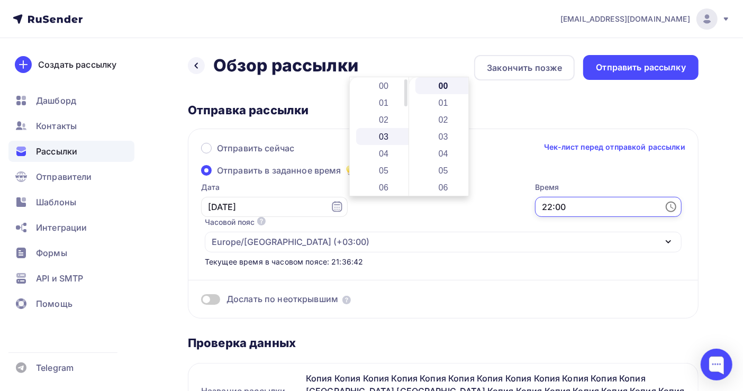
scroll to position [70, 0]
click at [385, 151] on li "08" at bounding box center [384, 150] width 57 height 17
click at [440, 174] on li "05" at bounding box center [443, 170] width 57 height 17
type input "08:05"
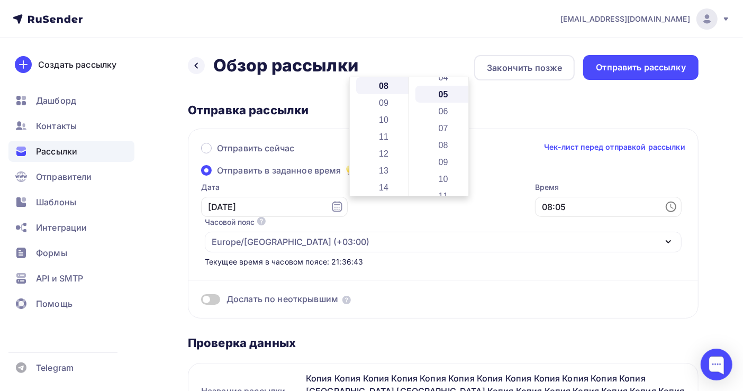
scroll to position [84, 0]
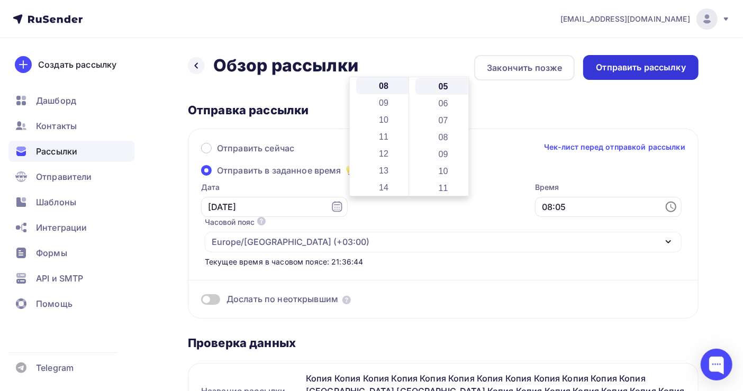
click at [620, 70] on div "Отправить рассылку" at bounding box center [641, 67] width 90 height 12
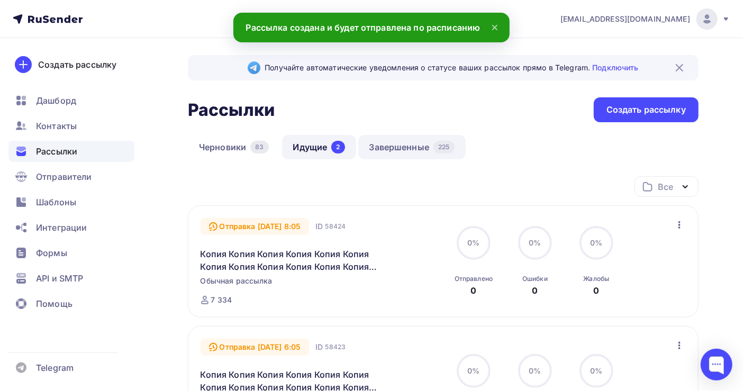
click at [412, 145] on link "Завершенные 225" at bounding box center [411, 147] width 107 height 24
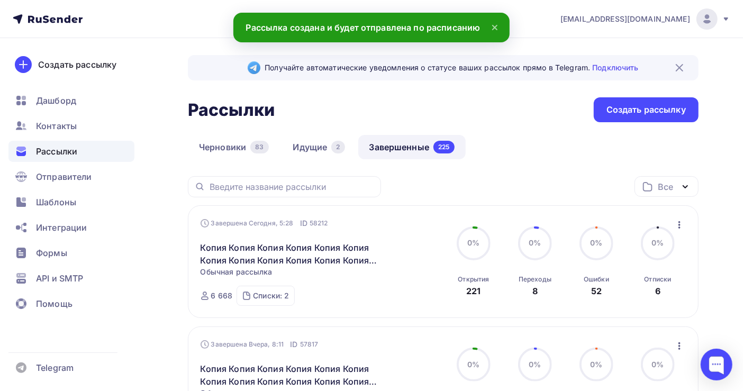
click at [680, 224] on icon "button" at bounding box center [679, 224] width 13 height 13
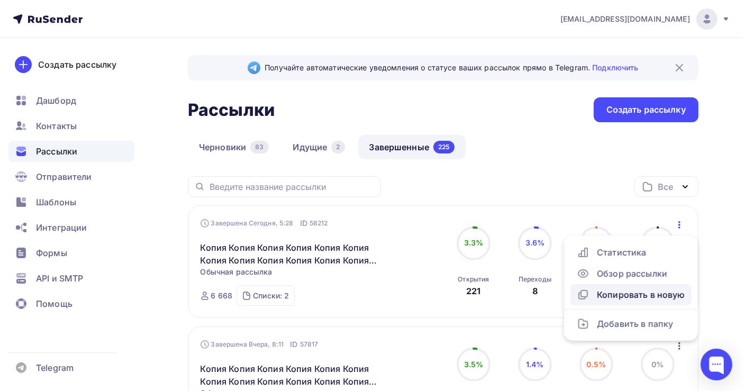
click at [638, 293] on div "Копировать в новую" at bounding box center [631, 294] width 108 height 13
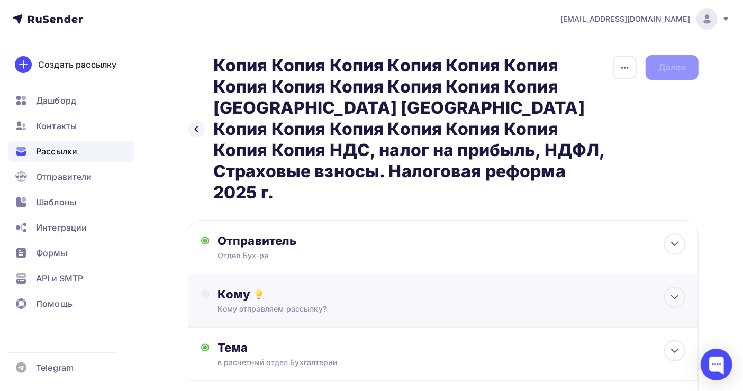
click at [279, 287] on div "Кому" at bounding box center [451, 294] width 468 height 15
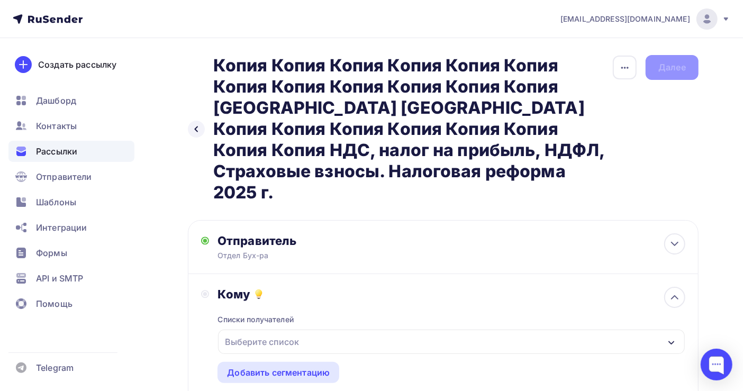
click at [286, 332] on div "Выберите список" at bounding box center [262, 341] width 83 height 19
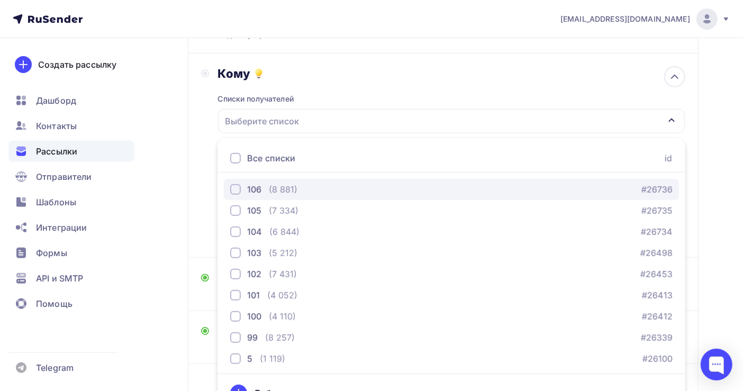
drag, startPoint x: 279, startPoint y: 167, endPoint x: 294, endPoint y: 171, distance: 16.1
click at [279, 183] on div "(8 881)" at bounding box center [283, 189] width 29 height 13
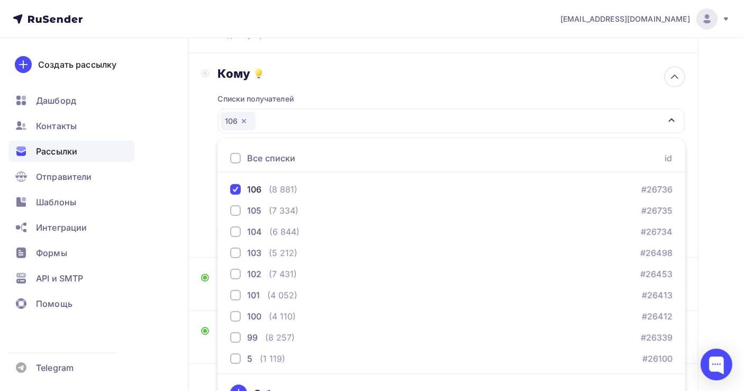
click at [726, 205] on div "Назад Копия Копия Копия Копия Копия Копия Копия Копия Копия Копия Копия Копия К…" at bounding box center [371, 152] width 743 height 668
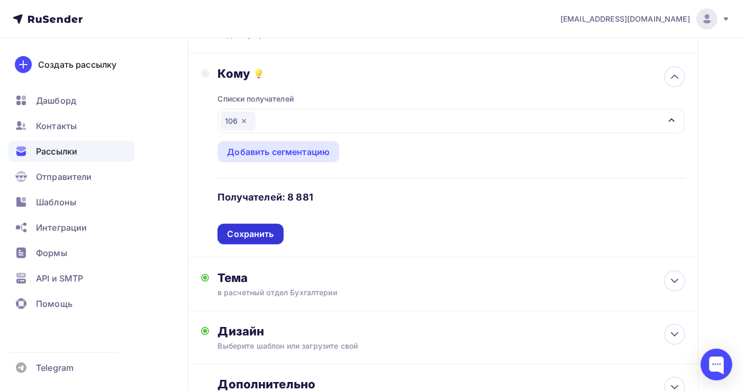
click at [263, 228] on div "Сохранить" at bounding box center [250, 234] width 47 height 12
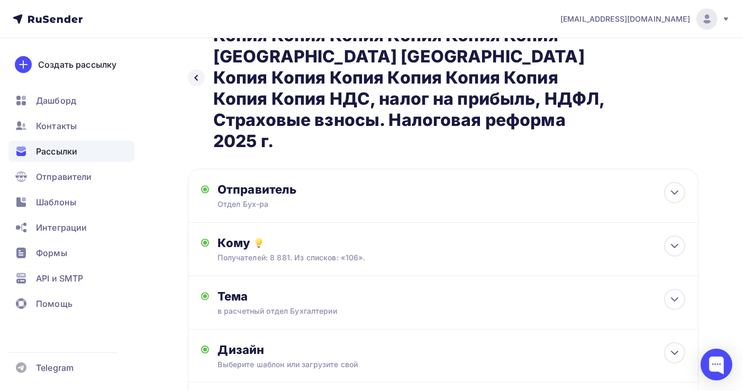
scroll to position [0, 0]
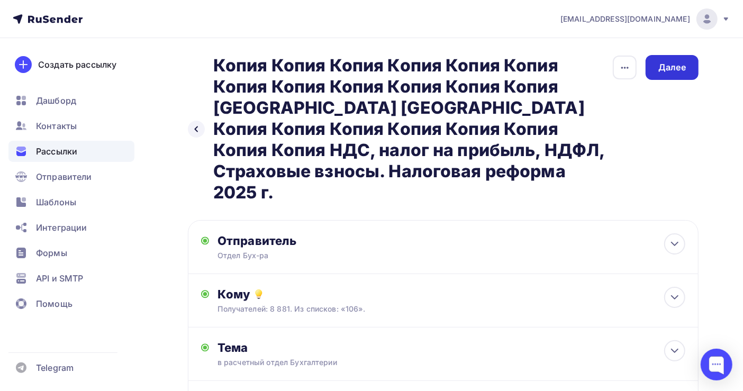
click at [687, 67] on div "Далее" at bounding box center [671, 67] width 53 height 25
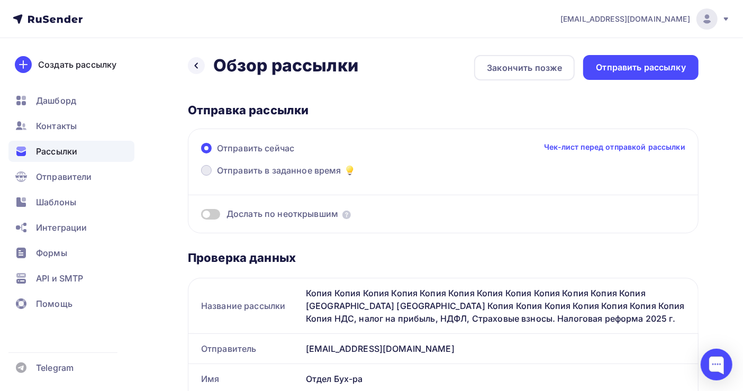
click at [216, 168] on label "Отправить в заданное время" at bounding box center [278, 171] width 155 height 15
click at [217, 177] on input "Отправить в заданное время" at bounding box center [217, 177] width 0 height 0
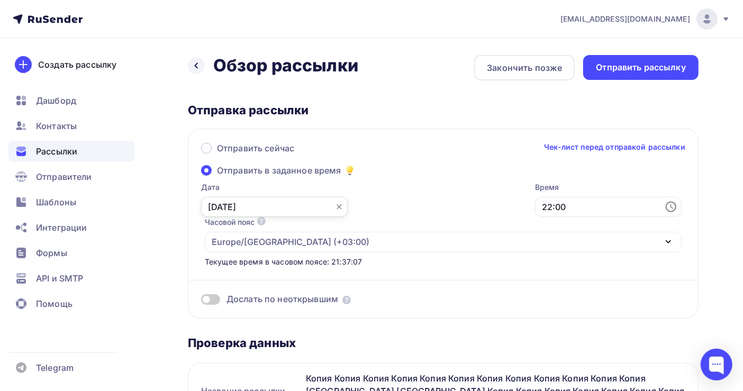
click at [234, 209] on input "[DATE]" at bounding box center [274, 207] width 147 height 20
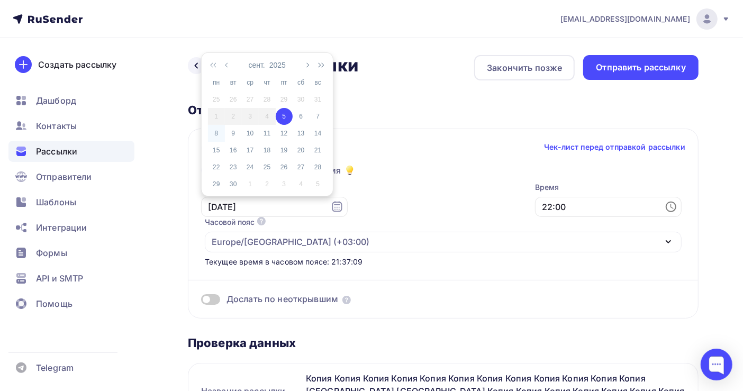
click at [214, 132] on div "8" at bounding box center [216, 134] width 17 height 10
type input "[DATE]"
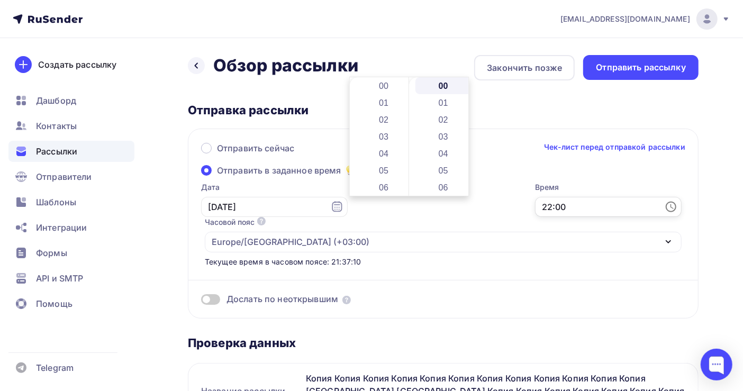
click at [535, 206] on input "22:00" at bounding box center [608, 207] width 147 height 20
click at [388, 171] on li "05" at bounding box center [384, 170] width 57 height 17
click at [443, 176] on li "22" at bounding box center [443, 176] width 57 height 17
type input "05:22"
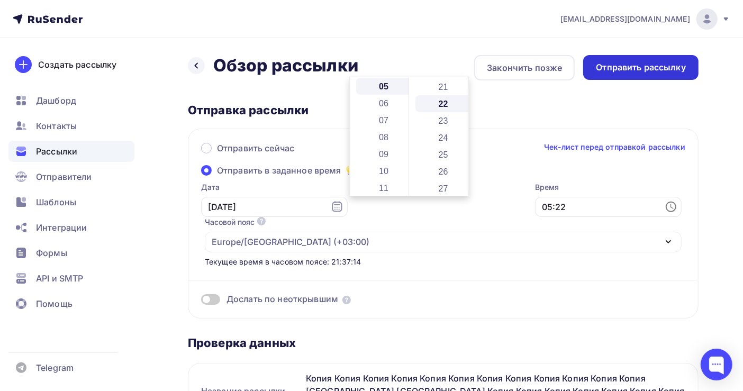
scroll to position [372, 0]
click at [641, 59] on div "Отправить рассылку" at bounding box center [640, 67] width 115 height 25
